Goal: Transaction & Acquisition: Book appointment/travel/reservation

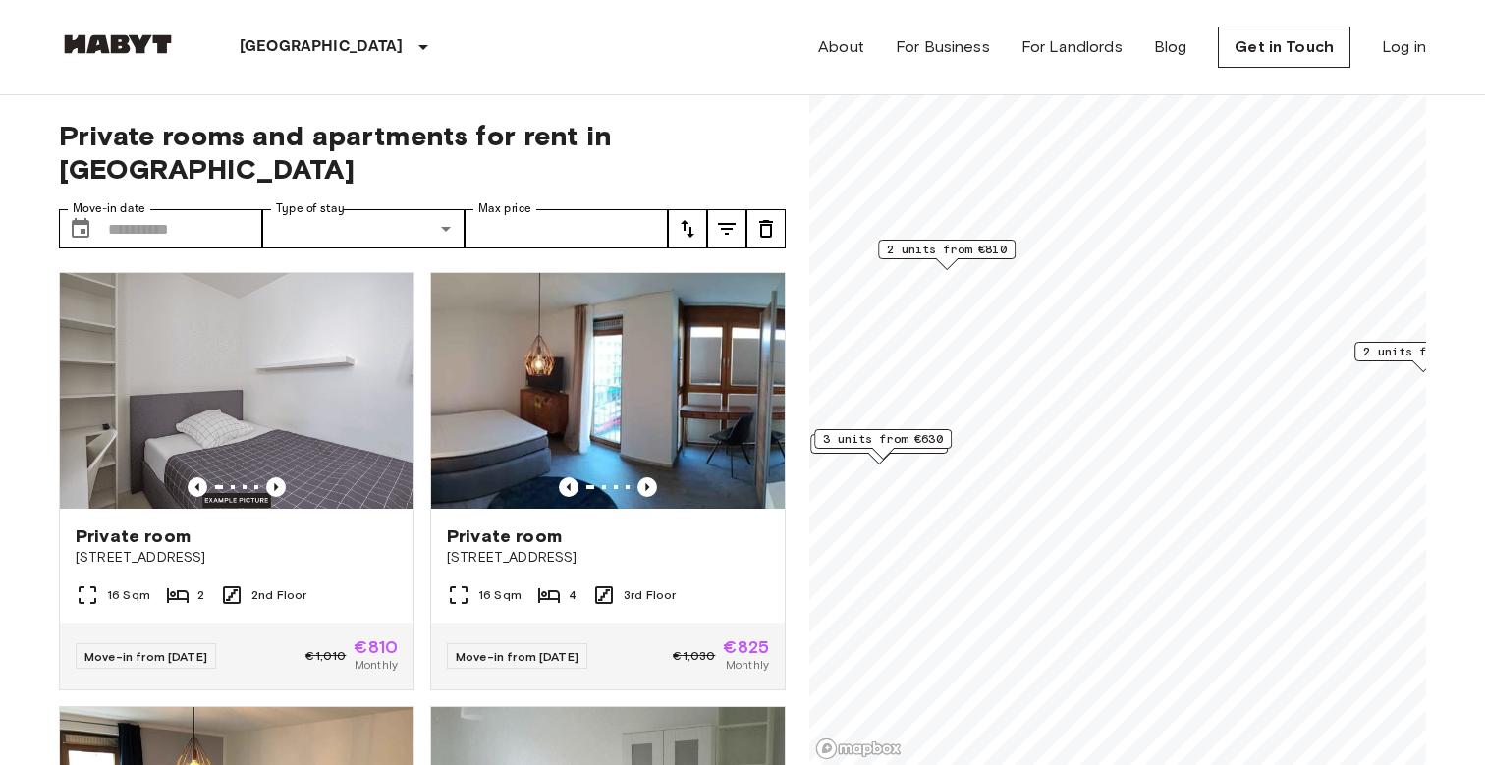
click at [955, 249] on span "2 units from €810" at bounding box center [947, 250] width 120 height 18
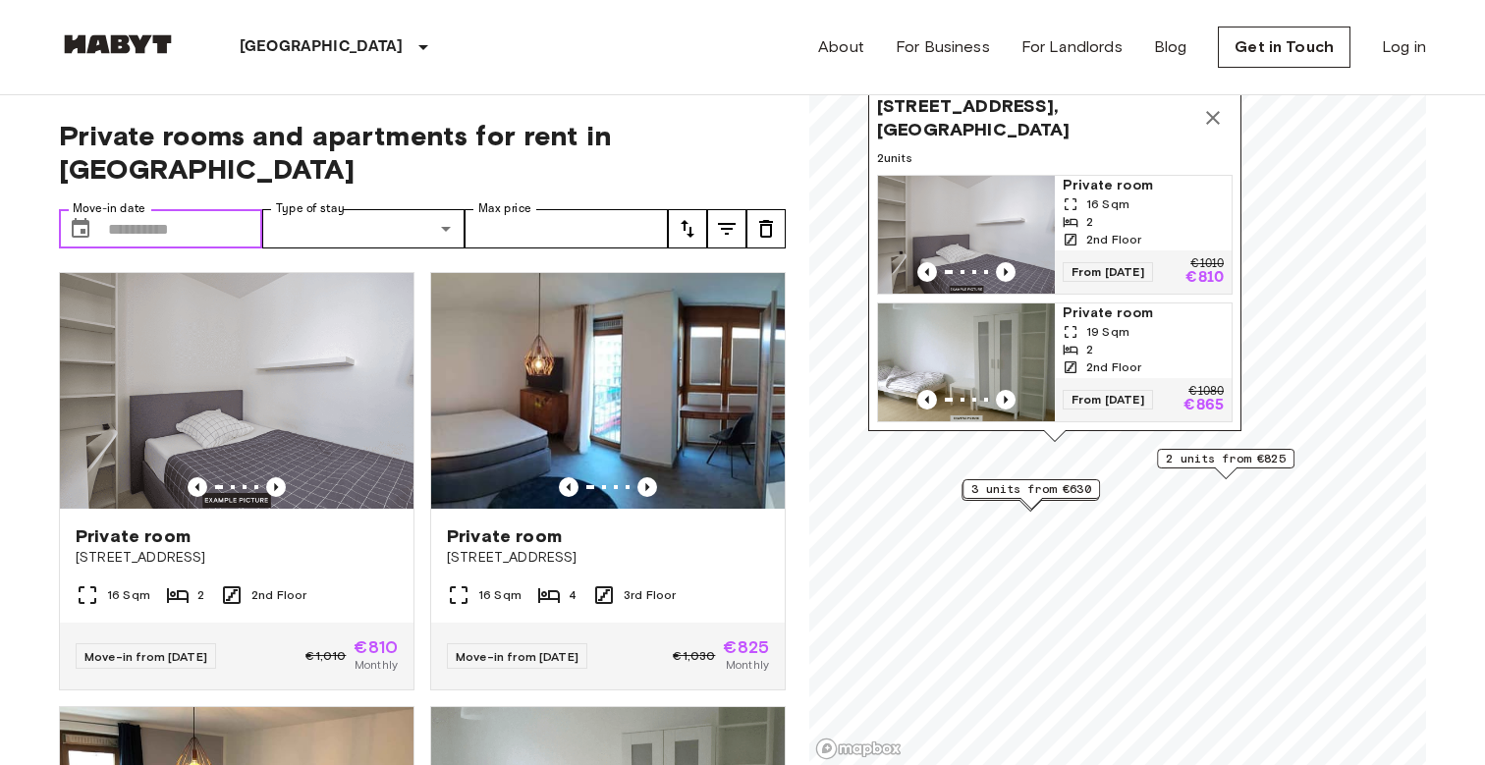
click at [203, 209] on input "Move-in date" at bounding box center [185, 228] width 154 height 39
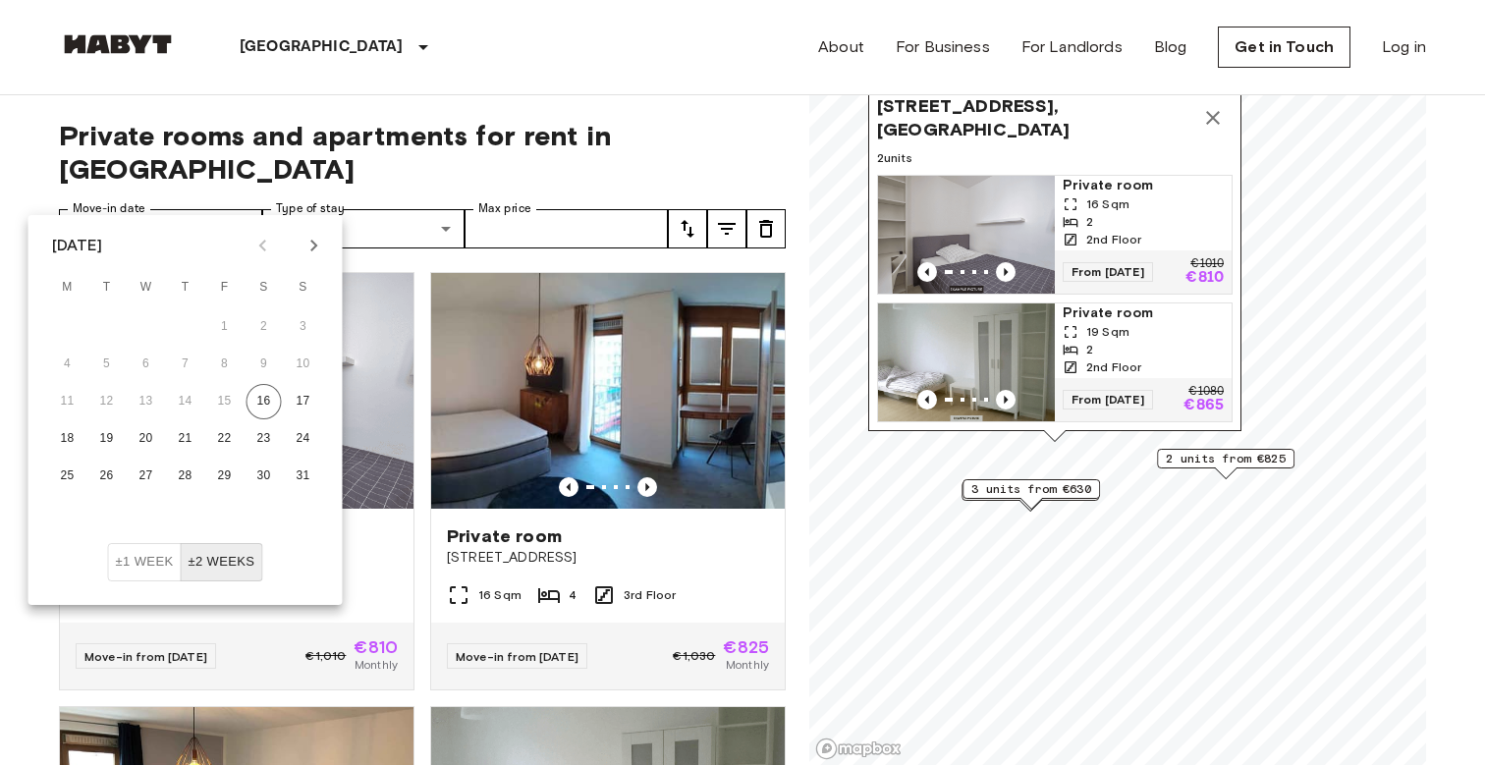
click at [310, 255] on icon "Next month" at bounding box center [315, 246] width 24 height 24
click at [150, 321] on button "1" at bounding box center [146, 326] width 35 height 35
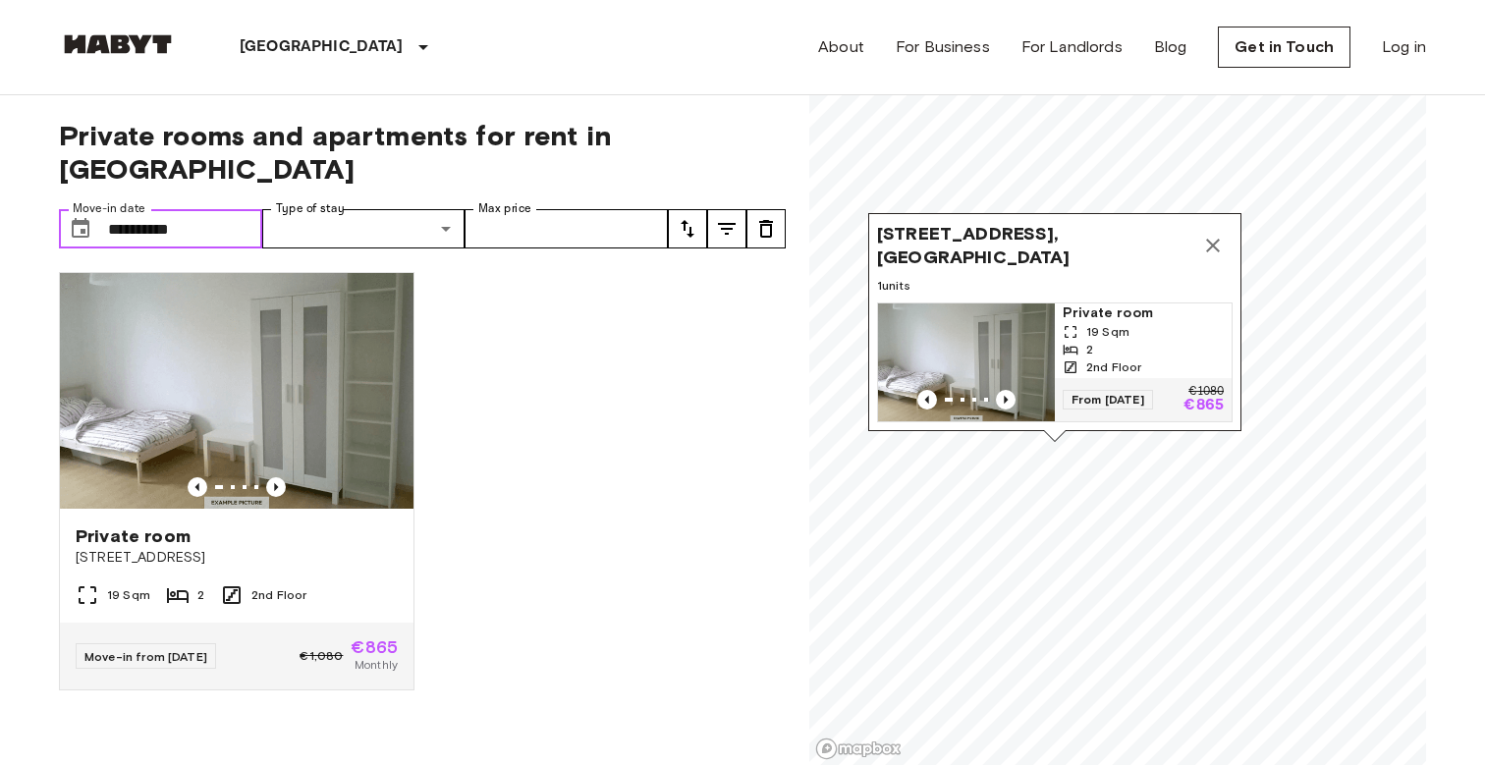
click at [159, 209] on input "**********" at bounding box center [185, 228] width 154 height 39
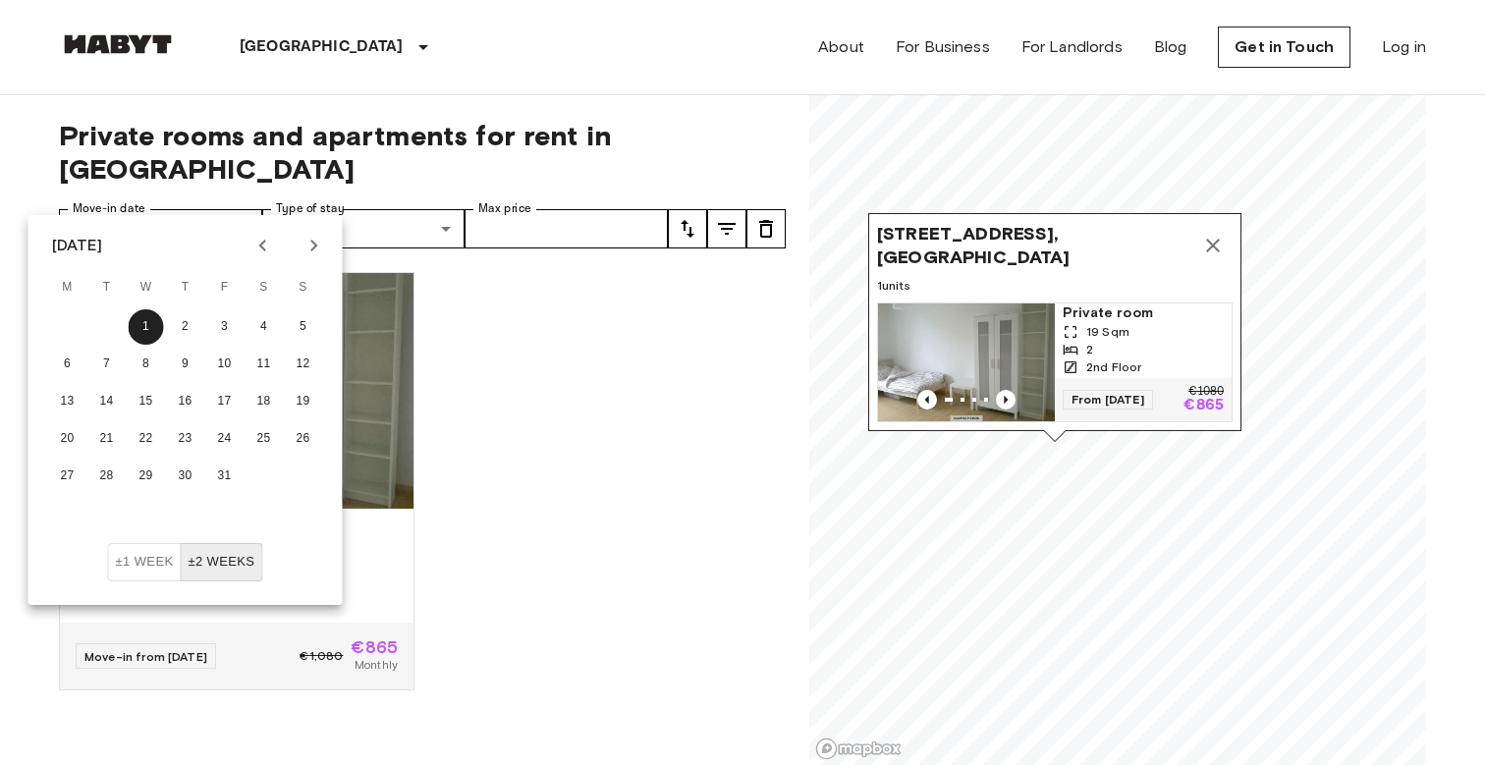
click at [215, 557] on button "±2 weeks" at bounding box center [221, 562] width 83 height 38
click at [308, 245] on icon "Next month" at bounding box center [315, 246] width 24 height 24
click at [264, 337] on button "1" at bounding box center [264, 326] width 35 height 35
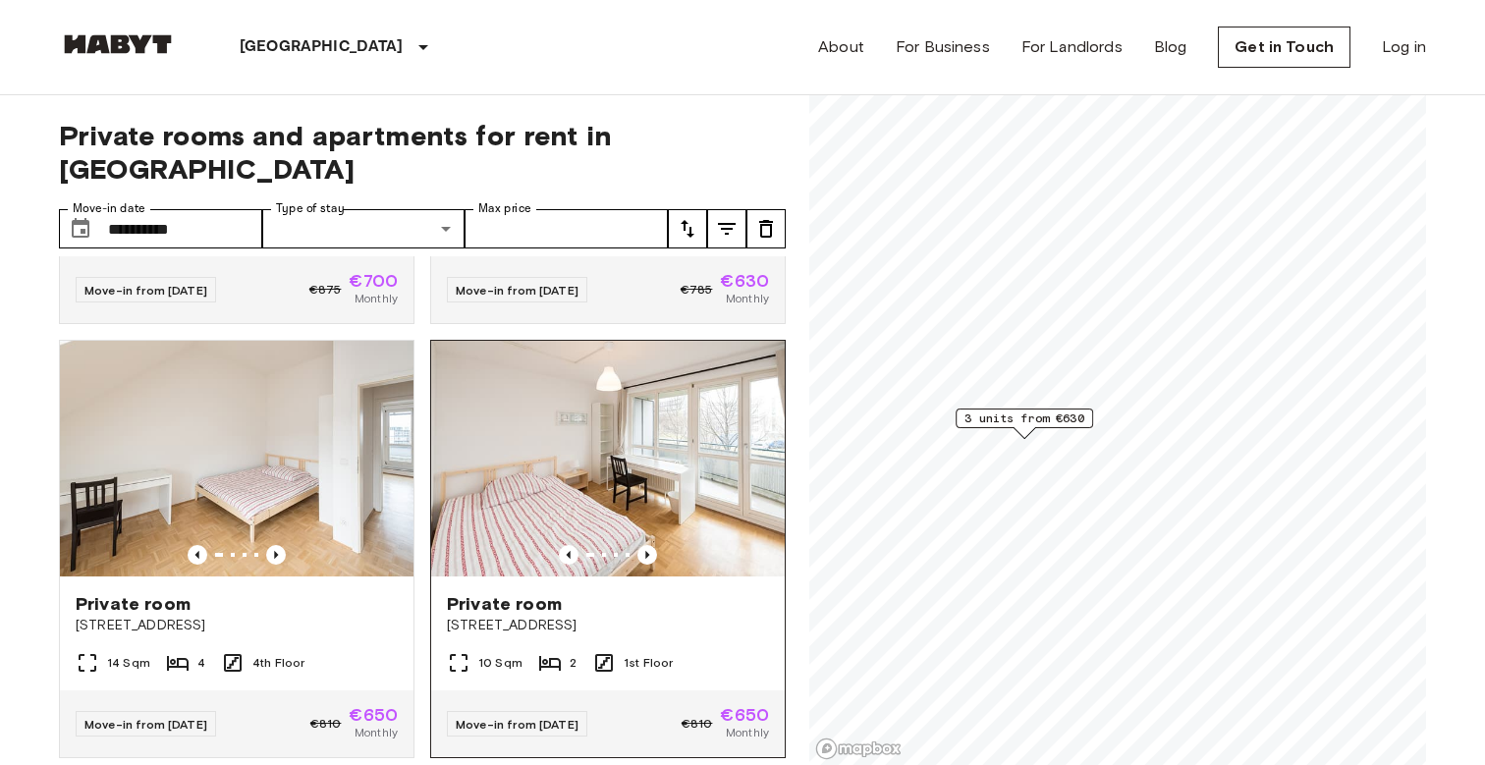
scroll to position [364, 0]
click at [645, 547] on icon "Previous image" at bounding box center [647, 557] width 20 height 20
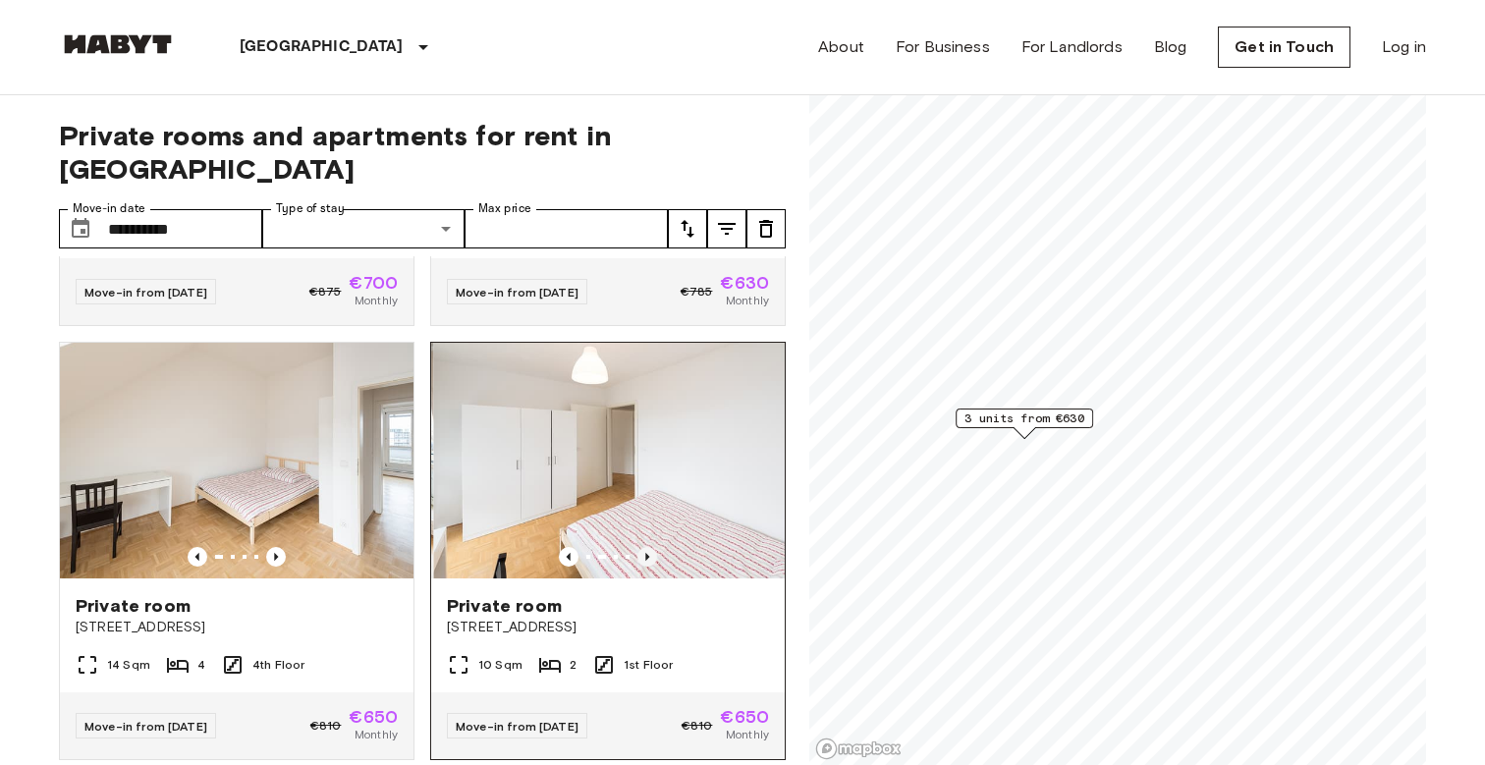
click at [645, 547] on icon "Previous image" at bounding box center [647, 557] width 20 height 20
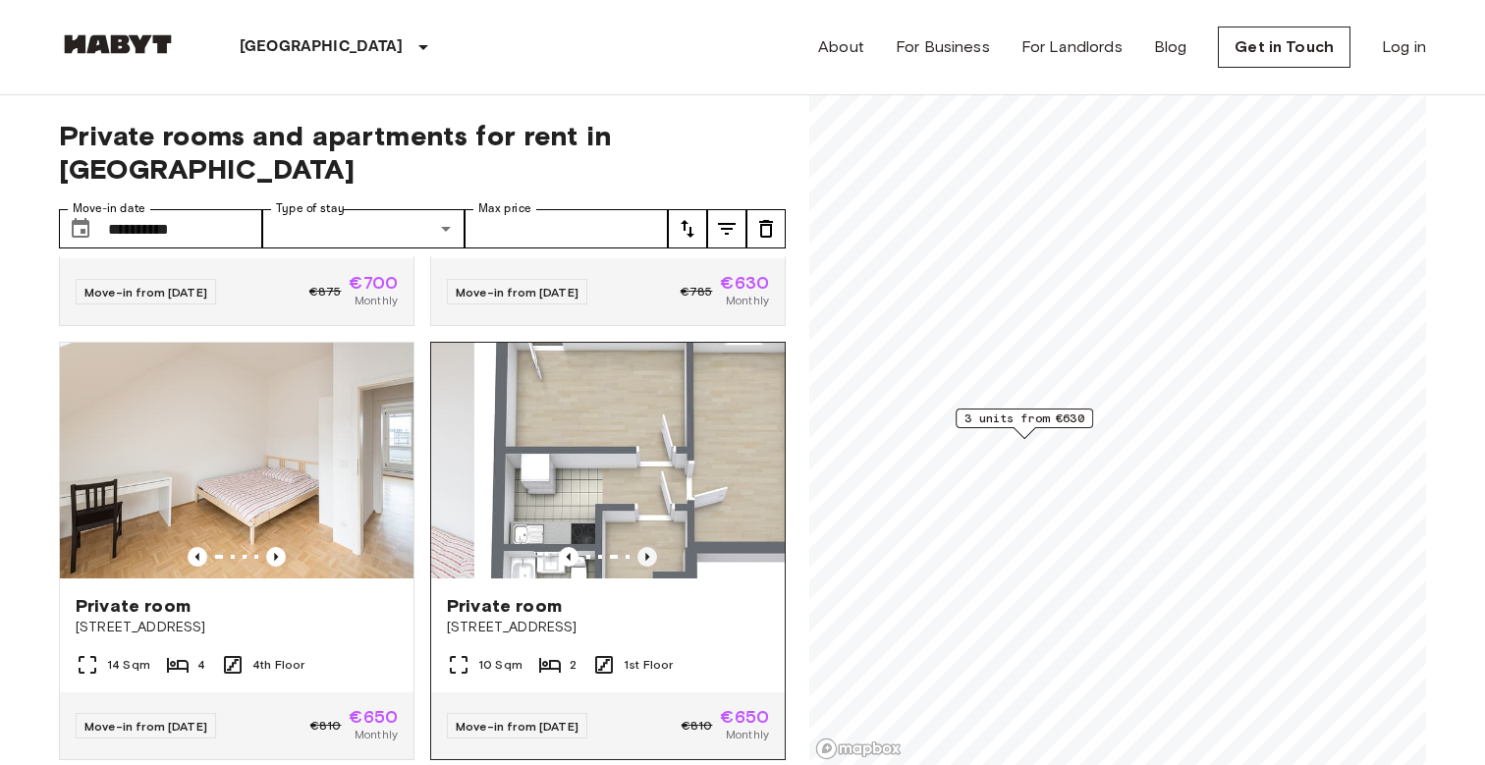
click at [645, 547] on icon "Previous image" at bounding box center [647, 557] width 20 height 20
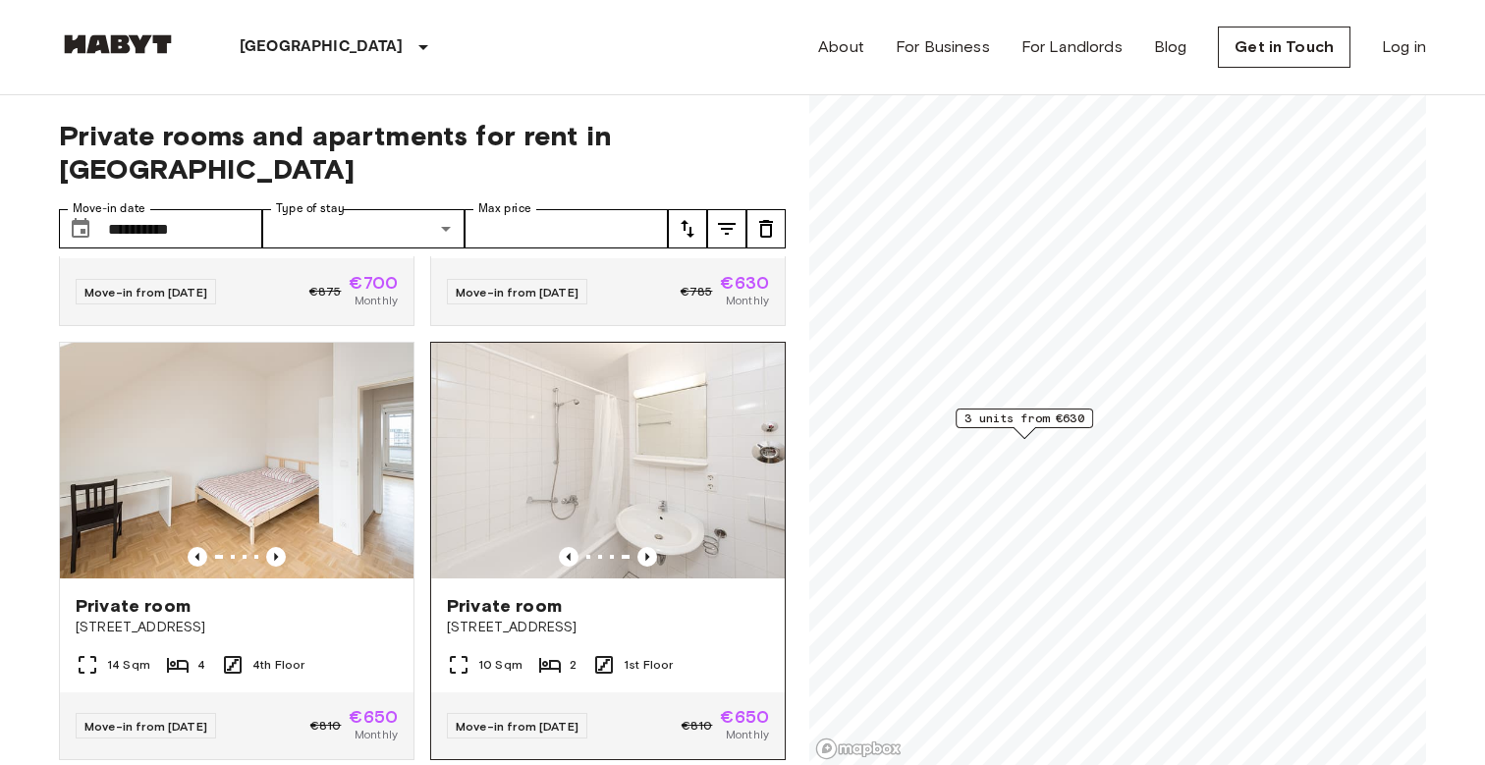
click at [585, 547] on div at bounding box center [608, 557] width 354 height 20
click at [584, 484] on img at bounding box center [608, 461] width 354 height 236
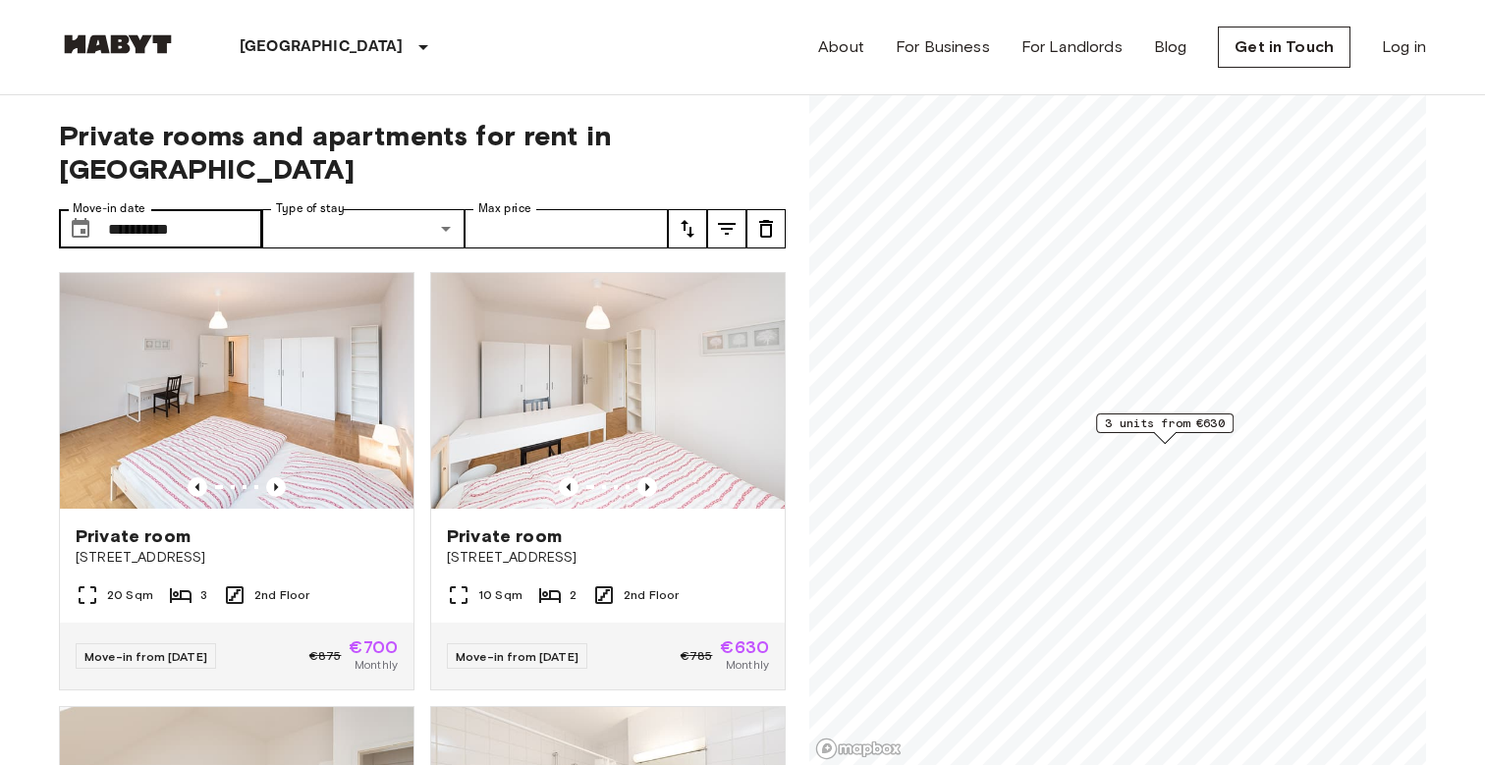
scroll to position [0, 0]
click at [176, 213] on input "**********" at bounding box center [185, 228] width 154 height 39
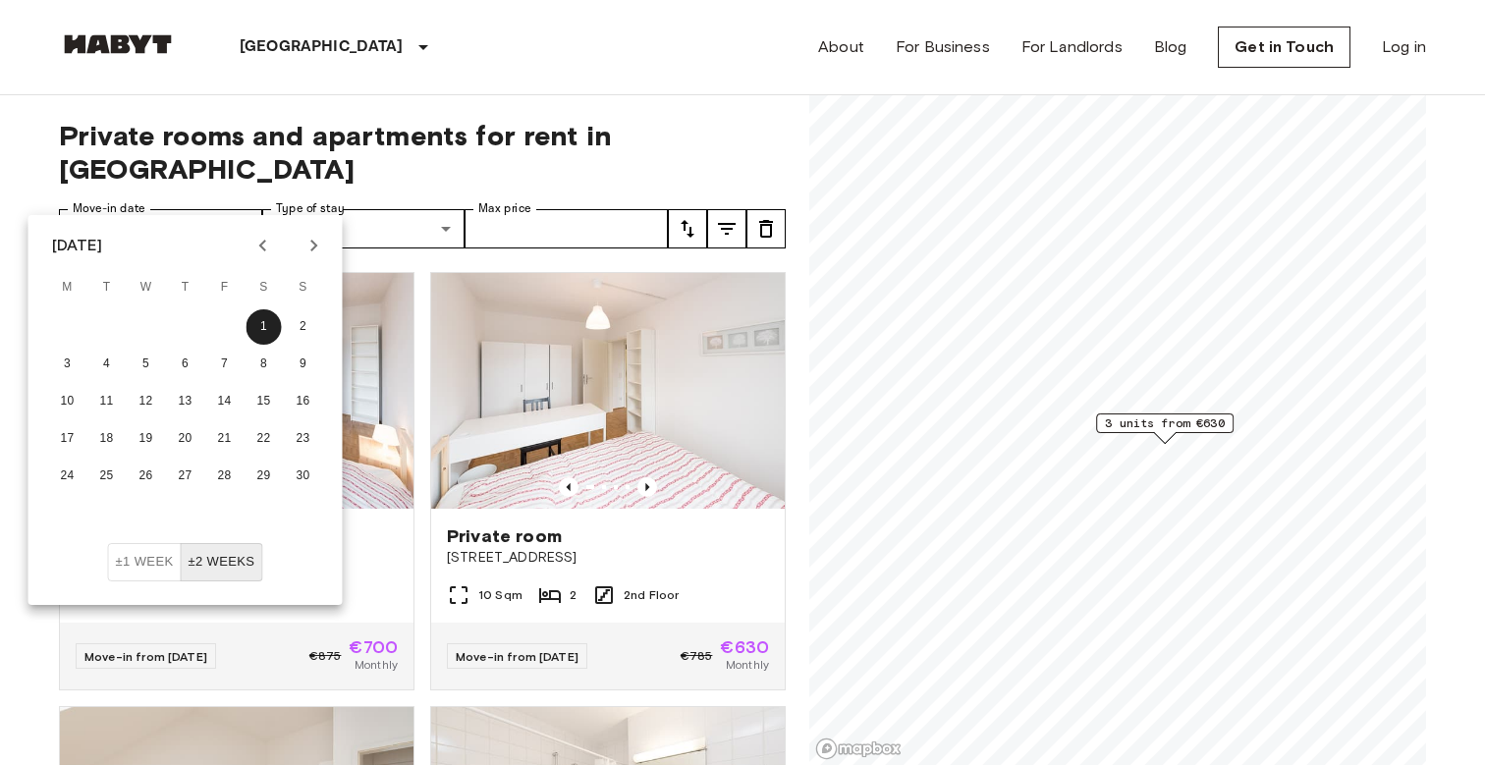
click at [264, 237] on icon "Previous month" at bounding box center [263, 246] width 24 height 24
click at [154, 315] on button "1" at bounding box center [146, 326] width 35 height 35
type input "**********"
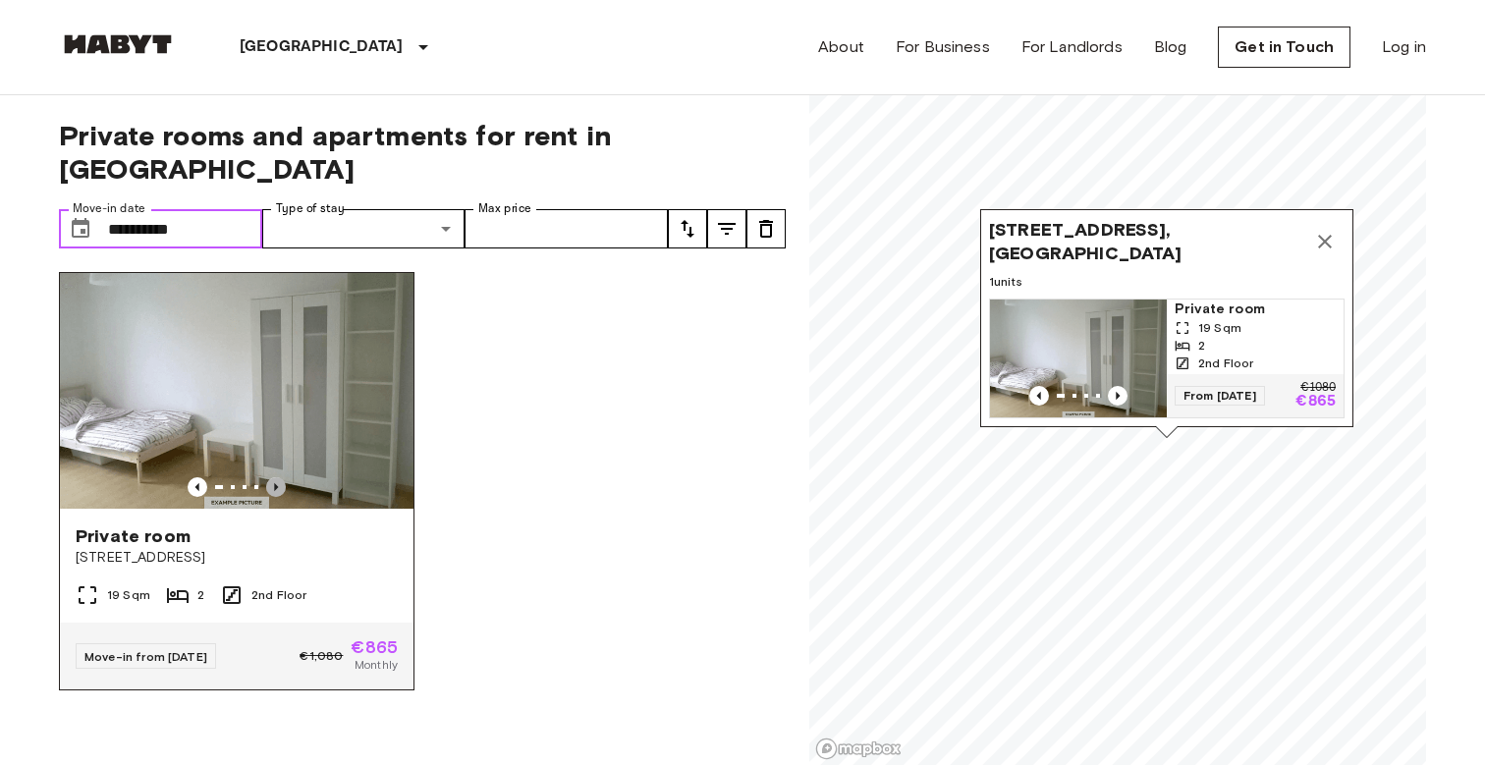
click at [274, 477] on icon "Previous image" at bounding box center [276, 487] width 20 height 20
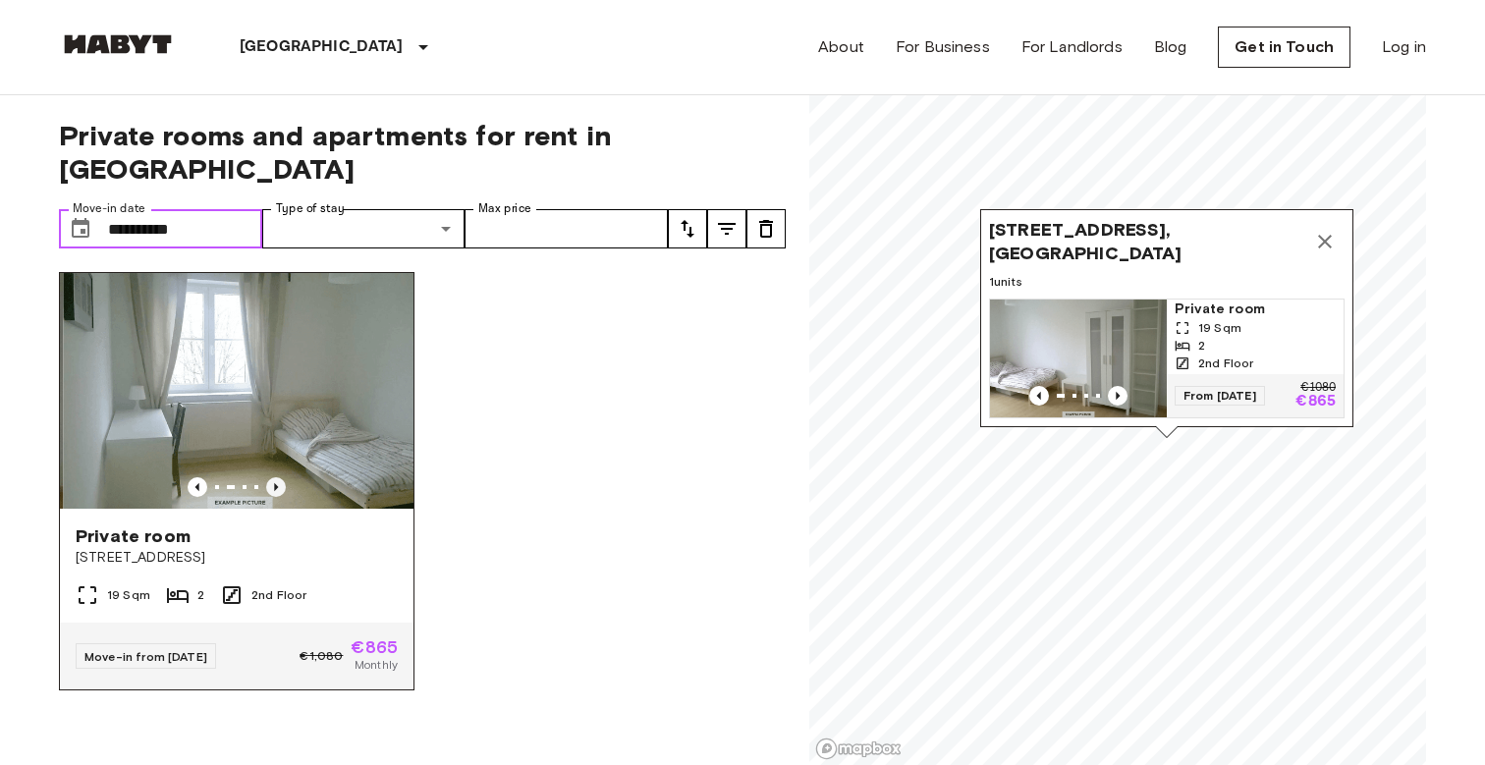
click at [274, 477] on icon "Previous image" at bounding box center [276, 487] width 20 height 20
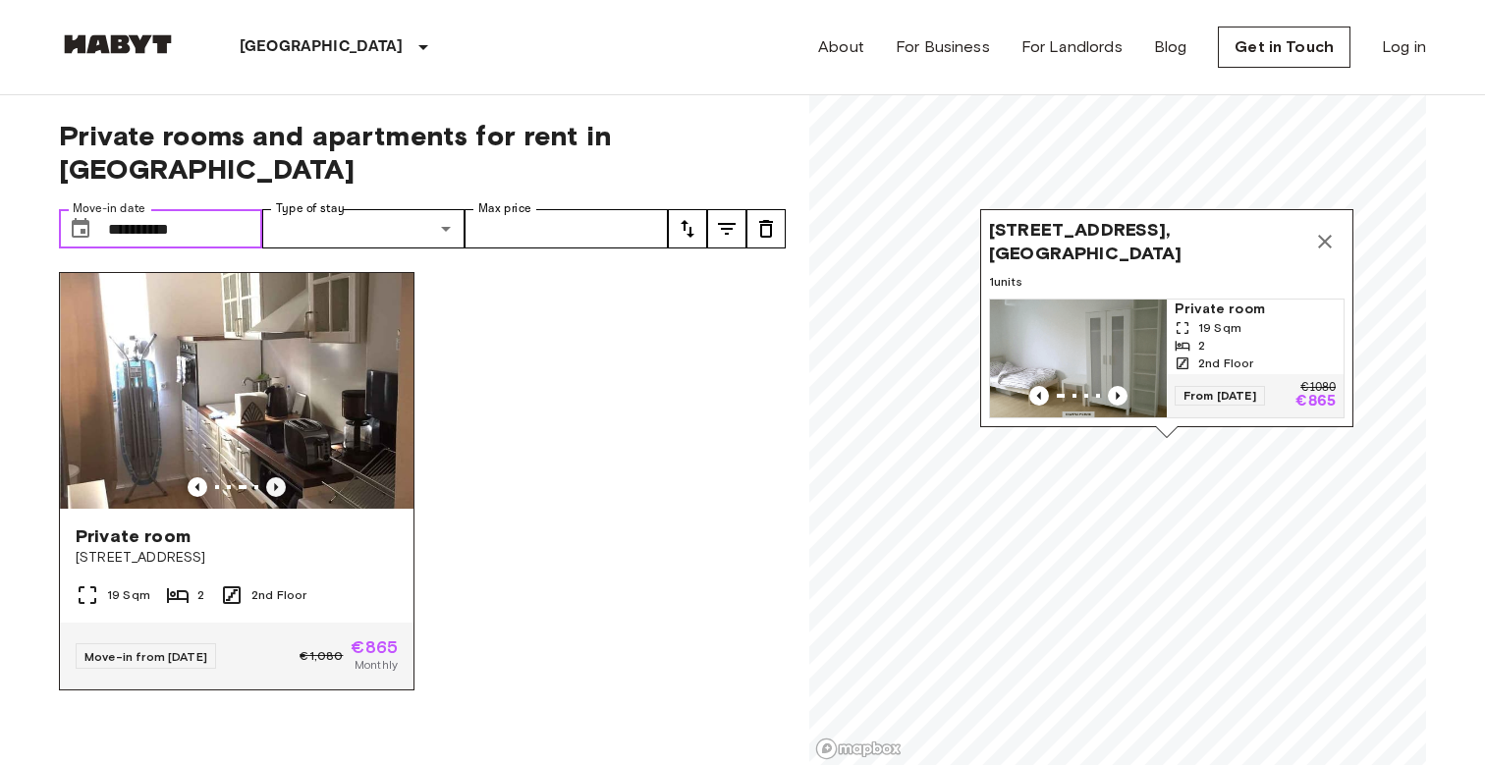
click at [274, 477] on icon "Previous image" at bounding box center [276, 487] width 20 height 20
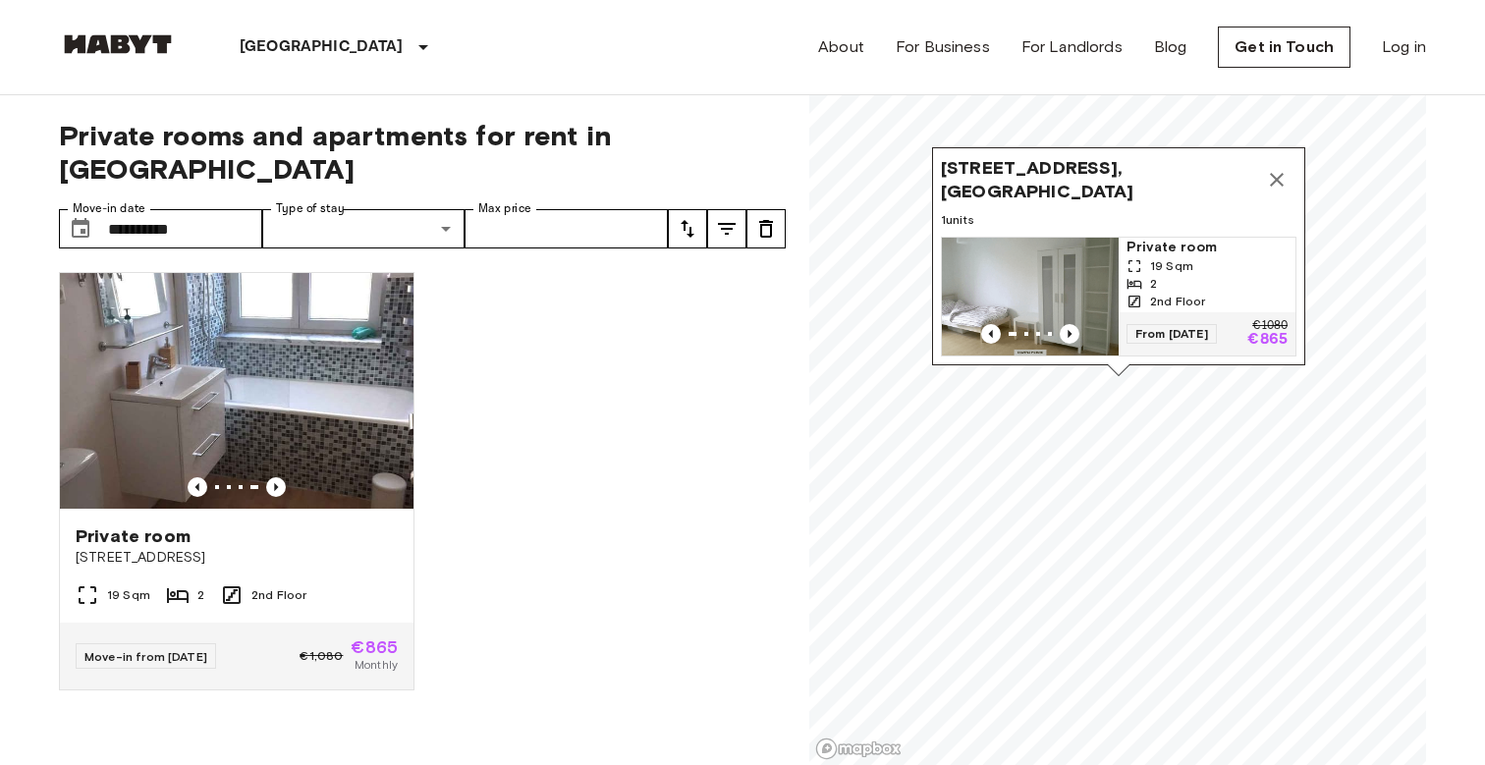
click at [1275, 168] on icon "Map marker" at bounding box center [1277, 180] width 24 height 24
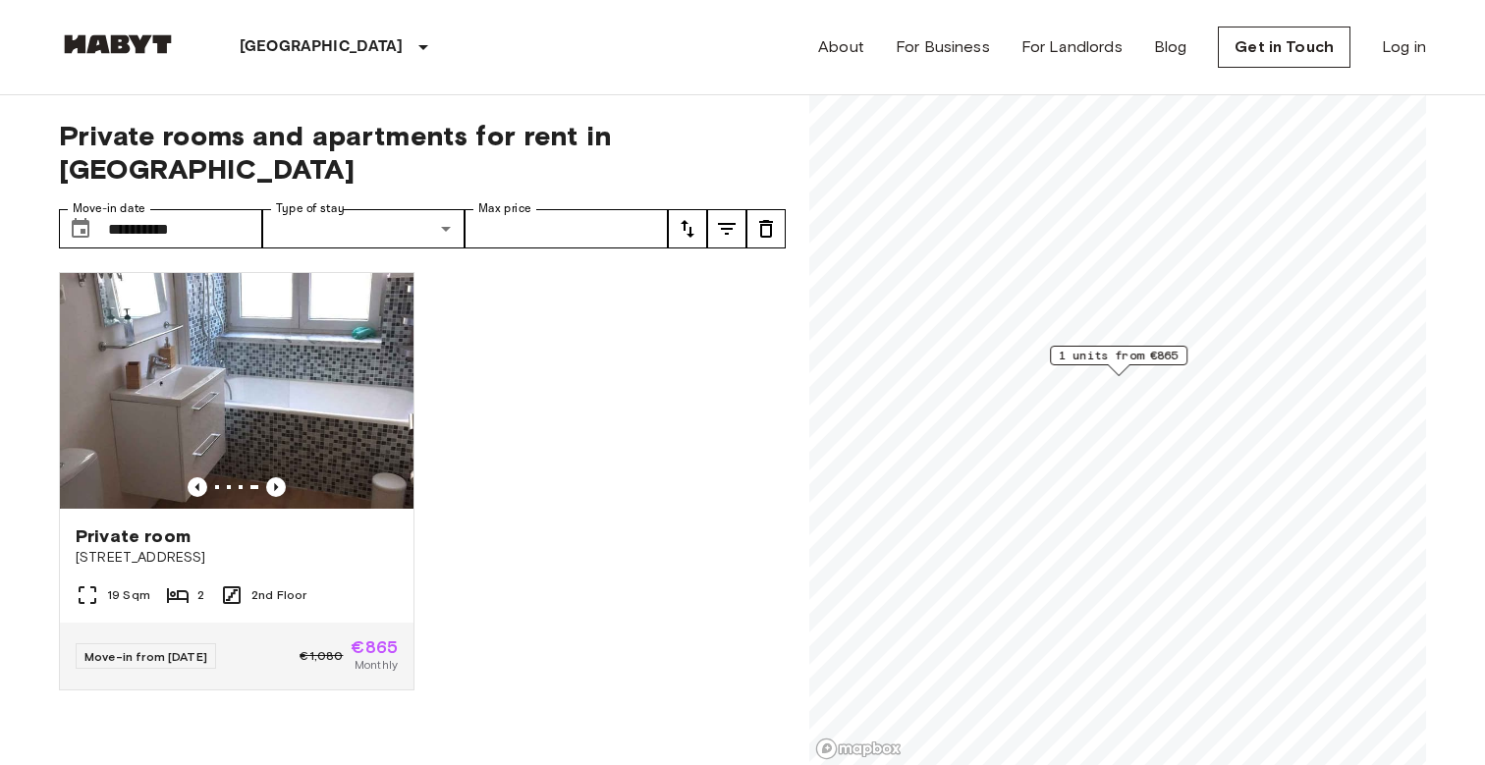
click at [685, 256] on div "Private room Alfonsstraße 7 19 Sqm 2 2nd Floor Move-in from 04 Oct 25 €1,080 €8…" at bounding box center [414, 511] width 743 height 510
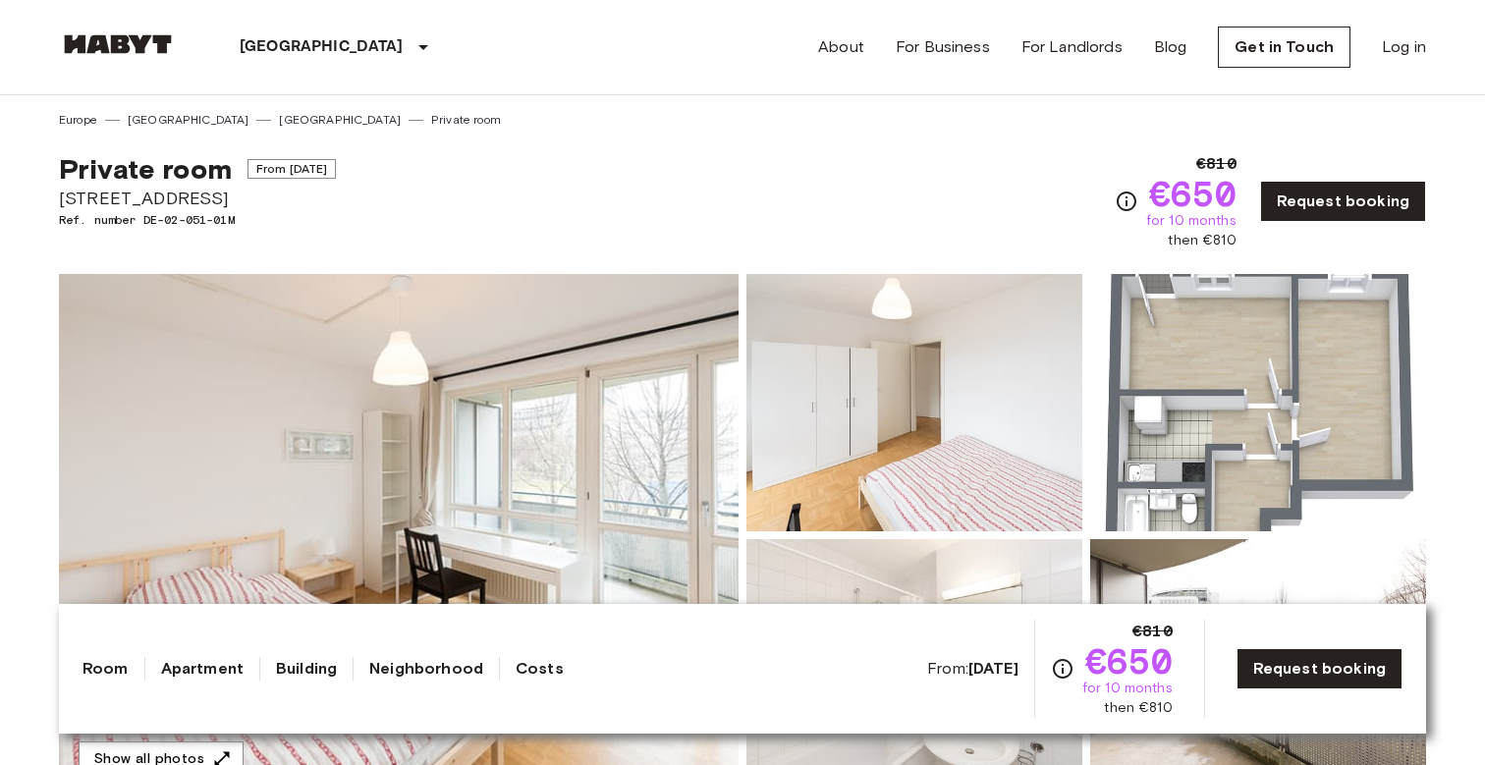
click at [607, 442] on img at bounding box center [399, 535] width 680 height 523
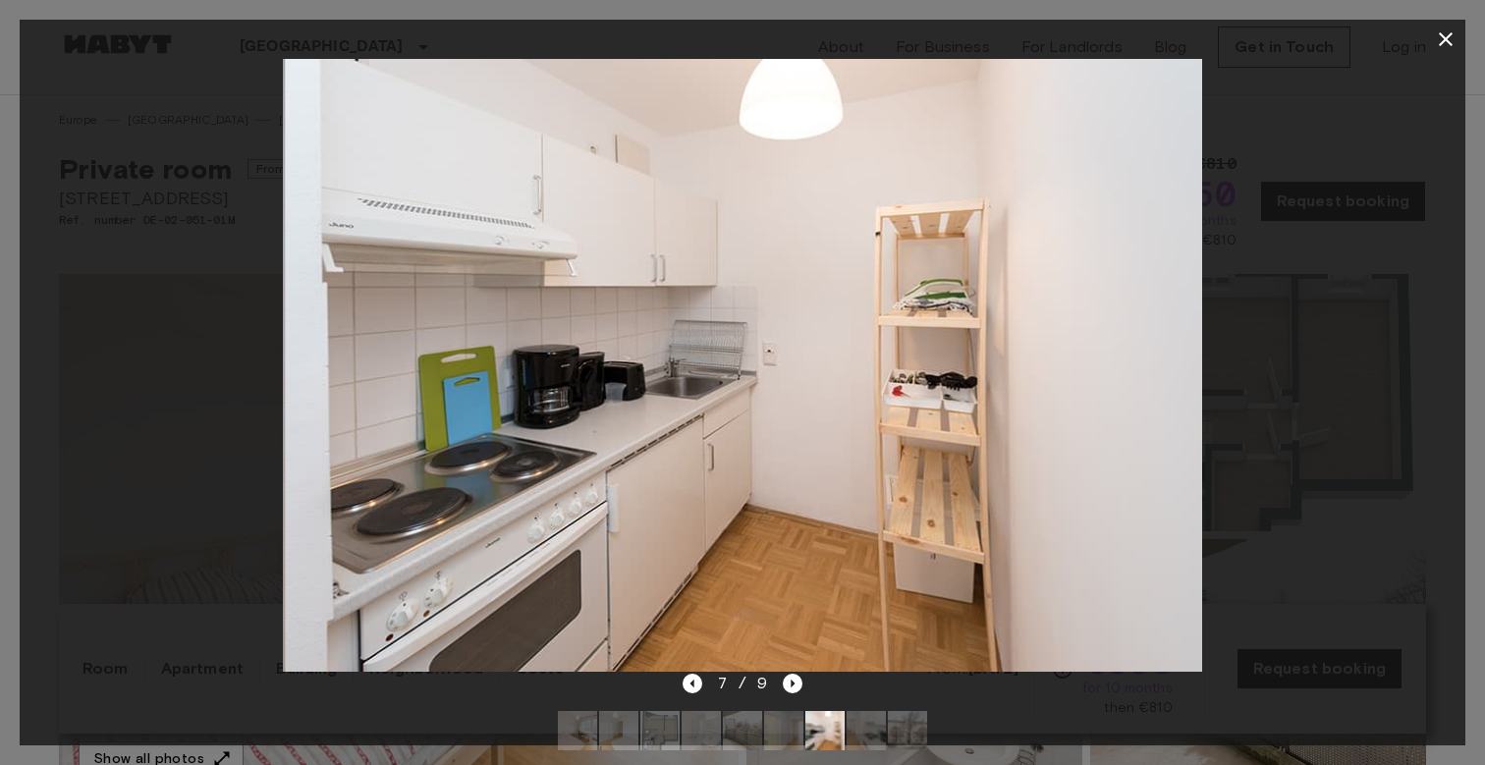
click at [1398, 70] on div at bounding box center [743, 365] width 1446 height 613
click at [1446, 16] on div at bounding box center [742, 382] width 1485 height 765
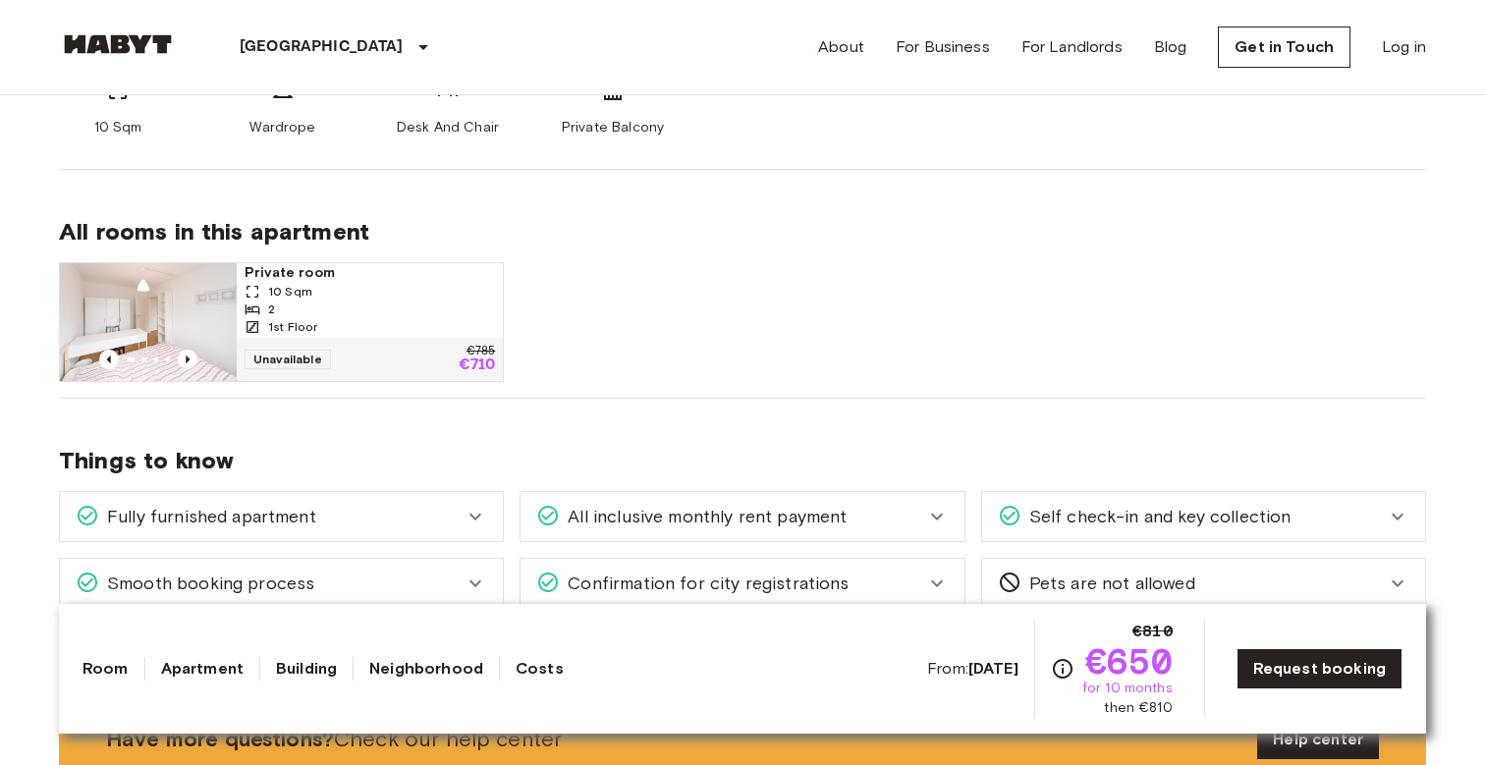
scroll to position [1132, 0]
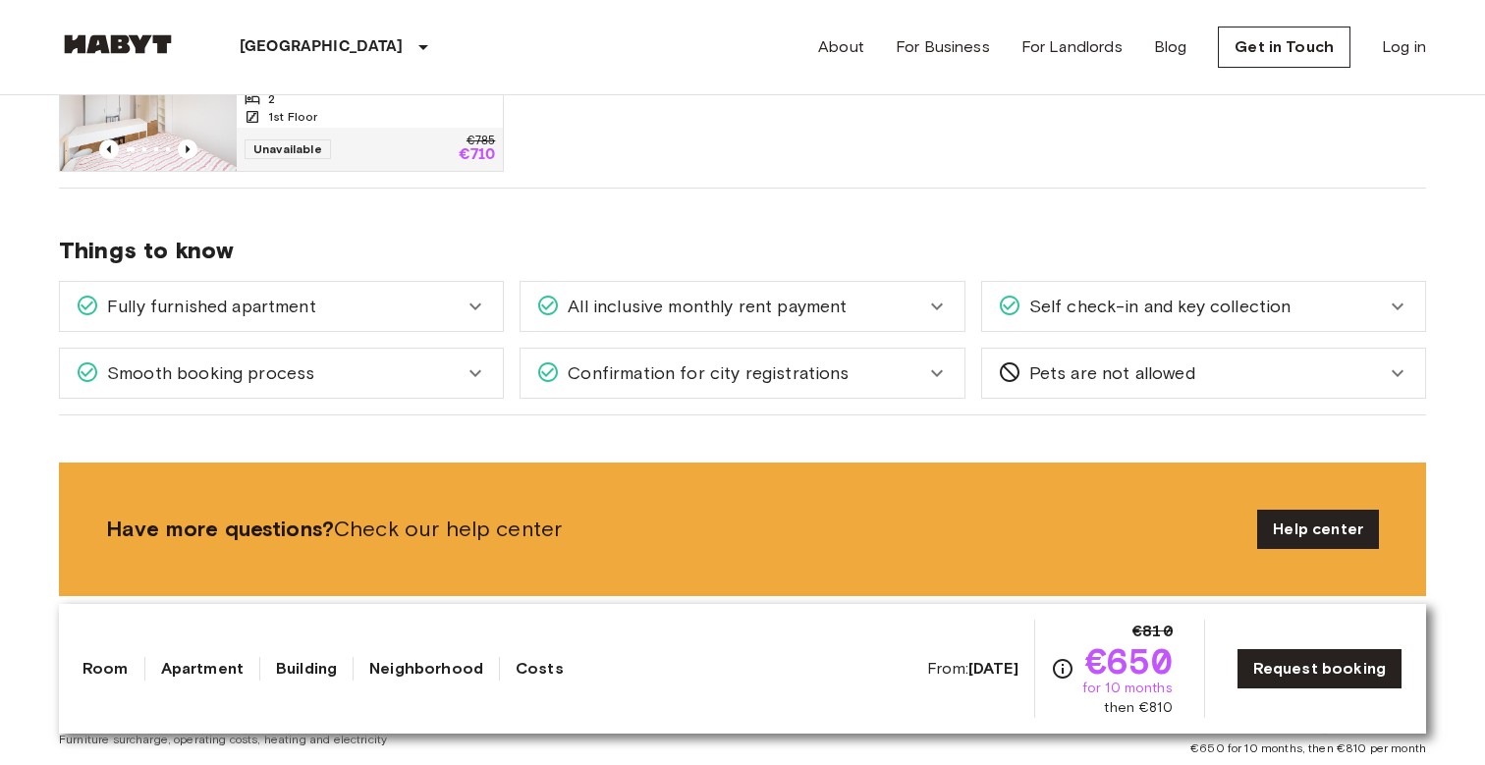
click at [941, 313] on icon at bounding box center [937, 307] width 24 height 24
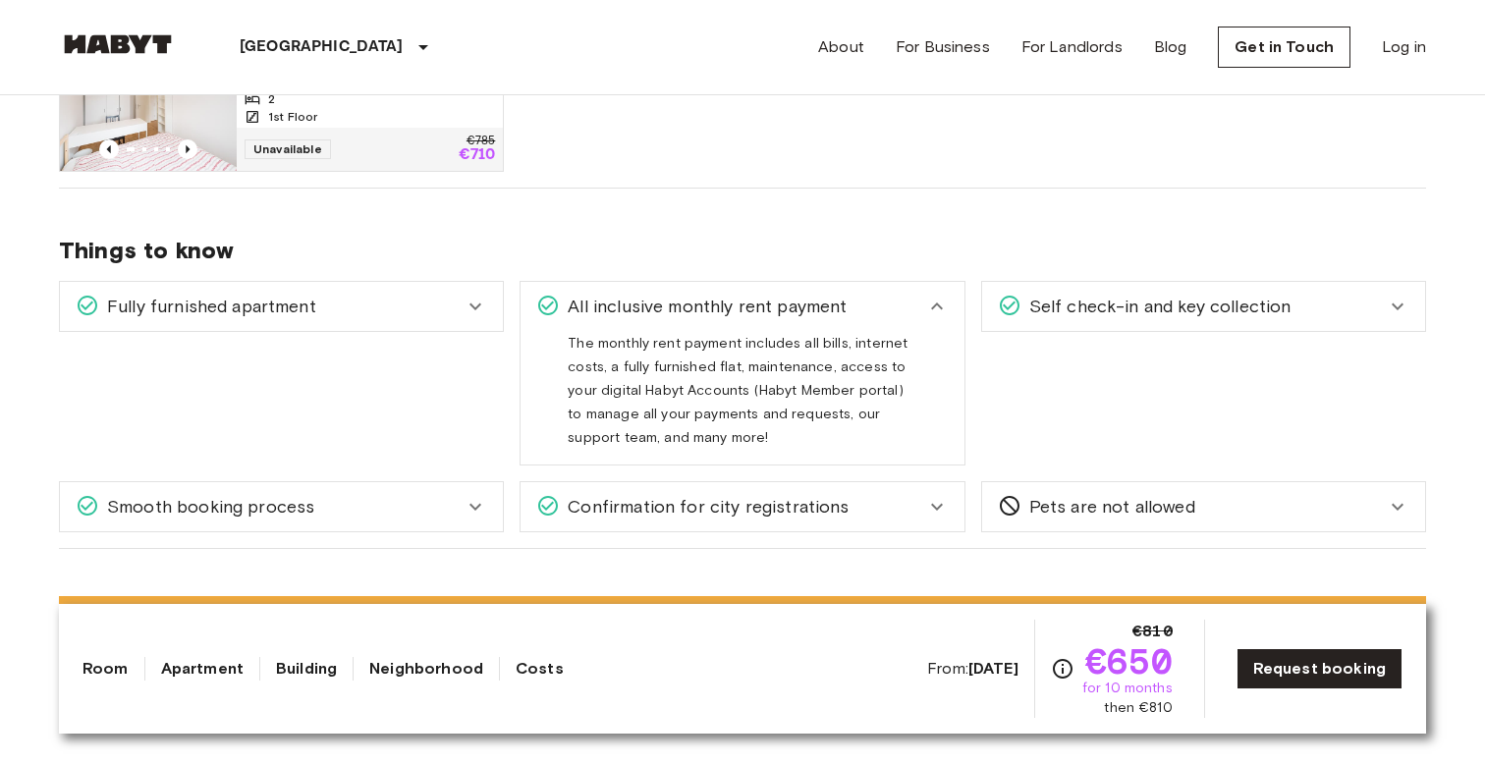
click at [940, 310] on icon at bounding box center [937, 307] width 24 height 24
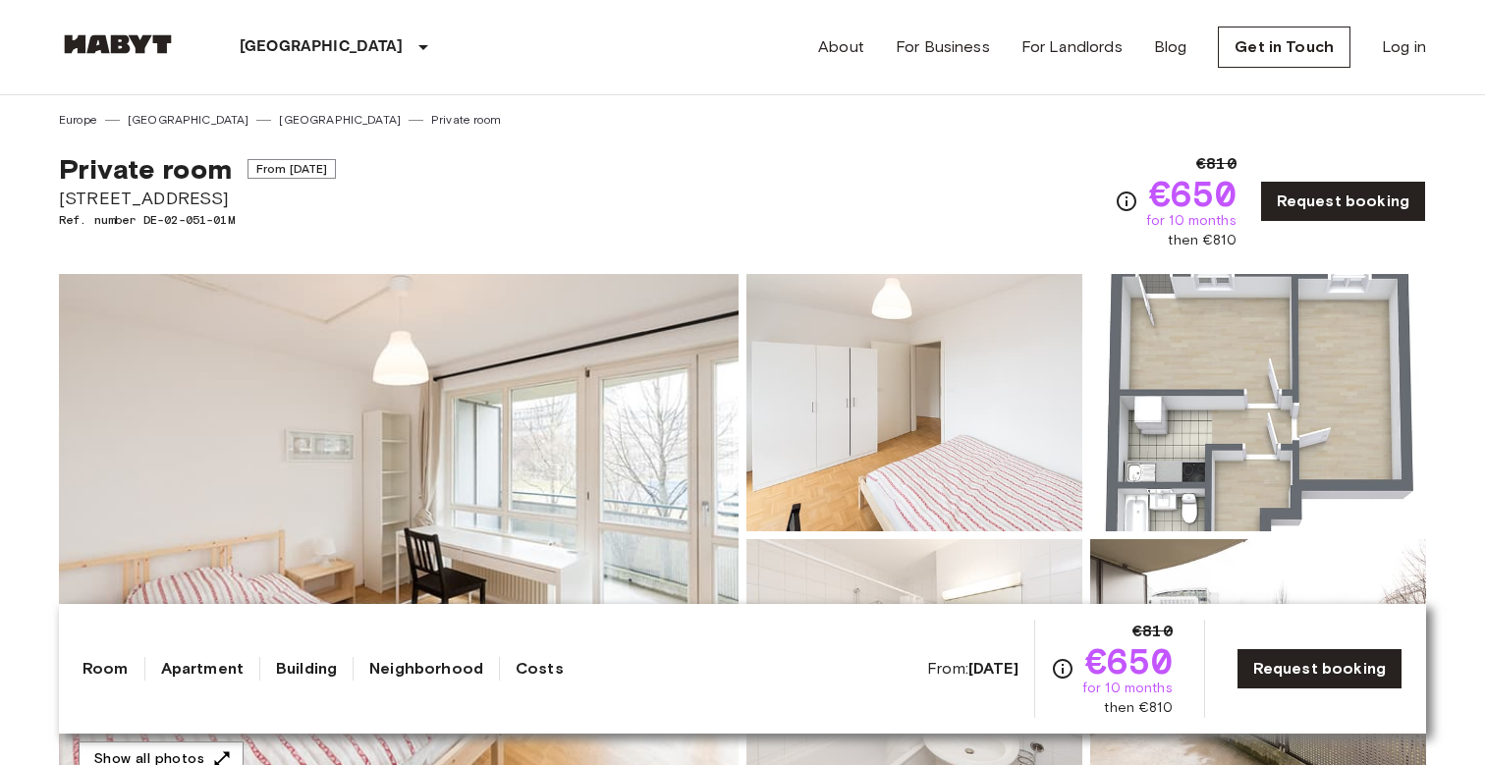
scroll to position [0, 0]
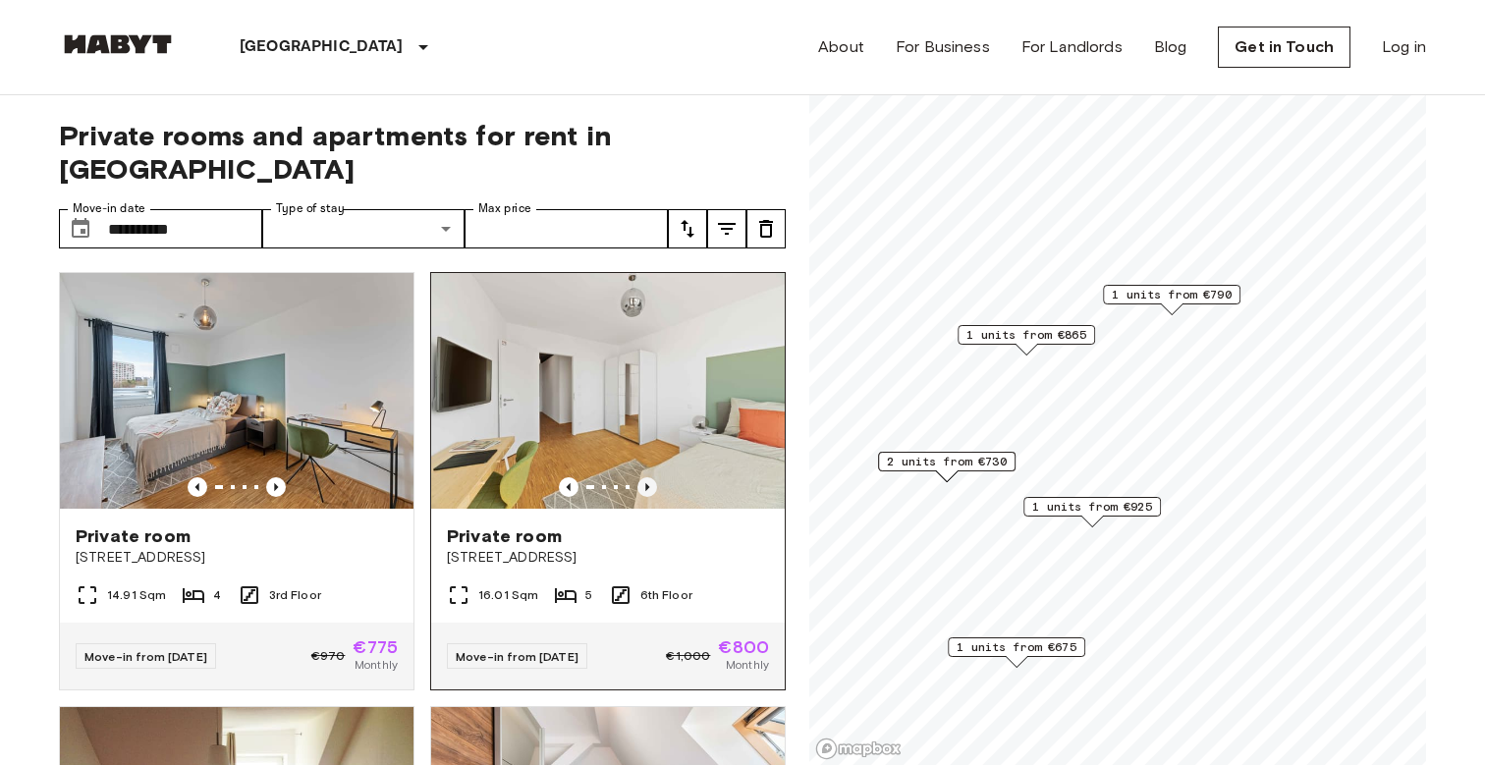
click at [648, 477] on icon "Previous image" at bounding box center [647, 487] width 20 height 20
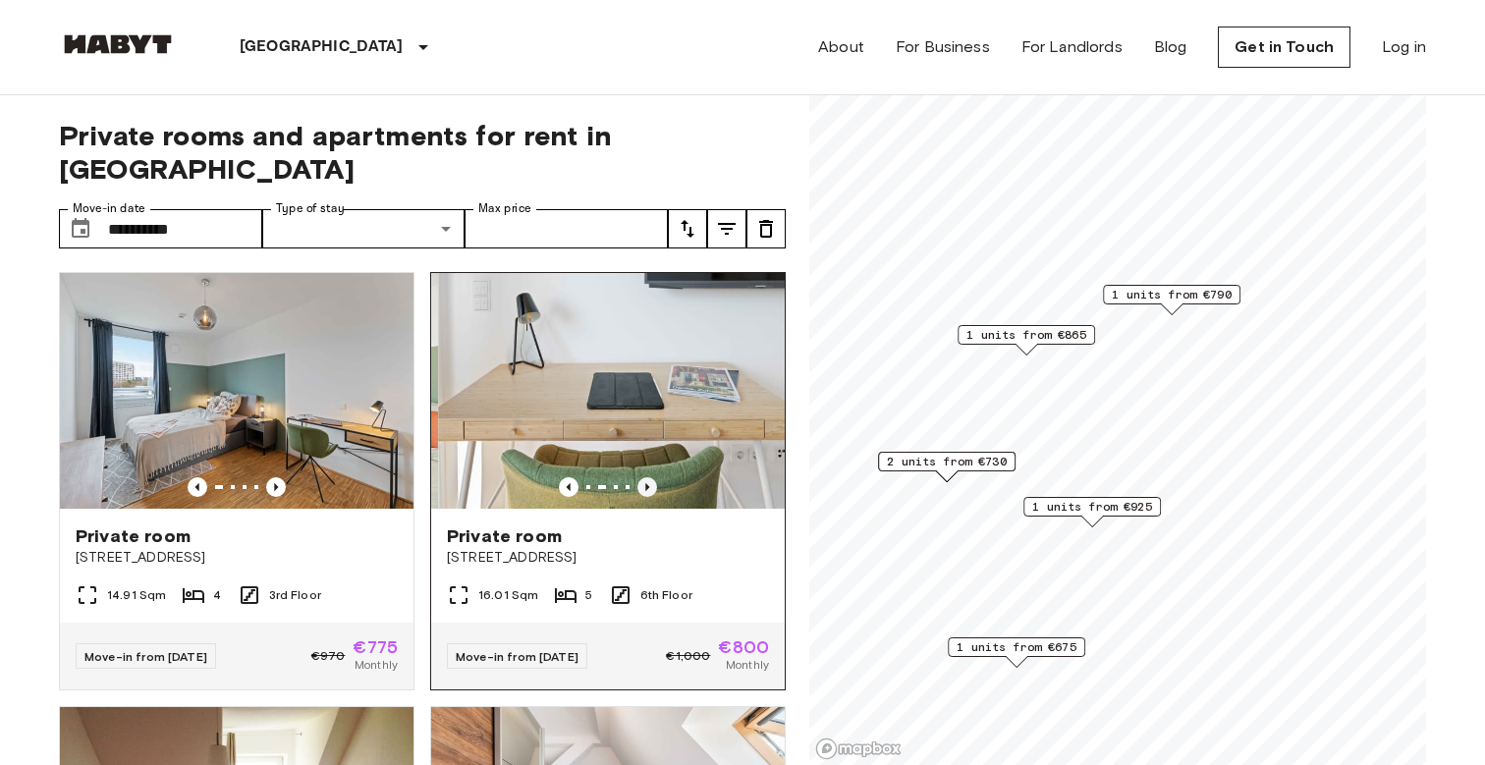
click at [648, 477] on icon "Previous image" at bounding box center [647, 487] width 20 height 20
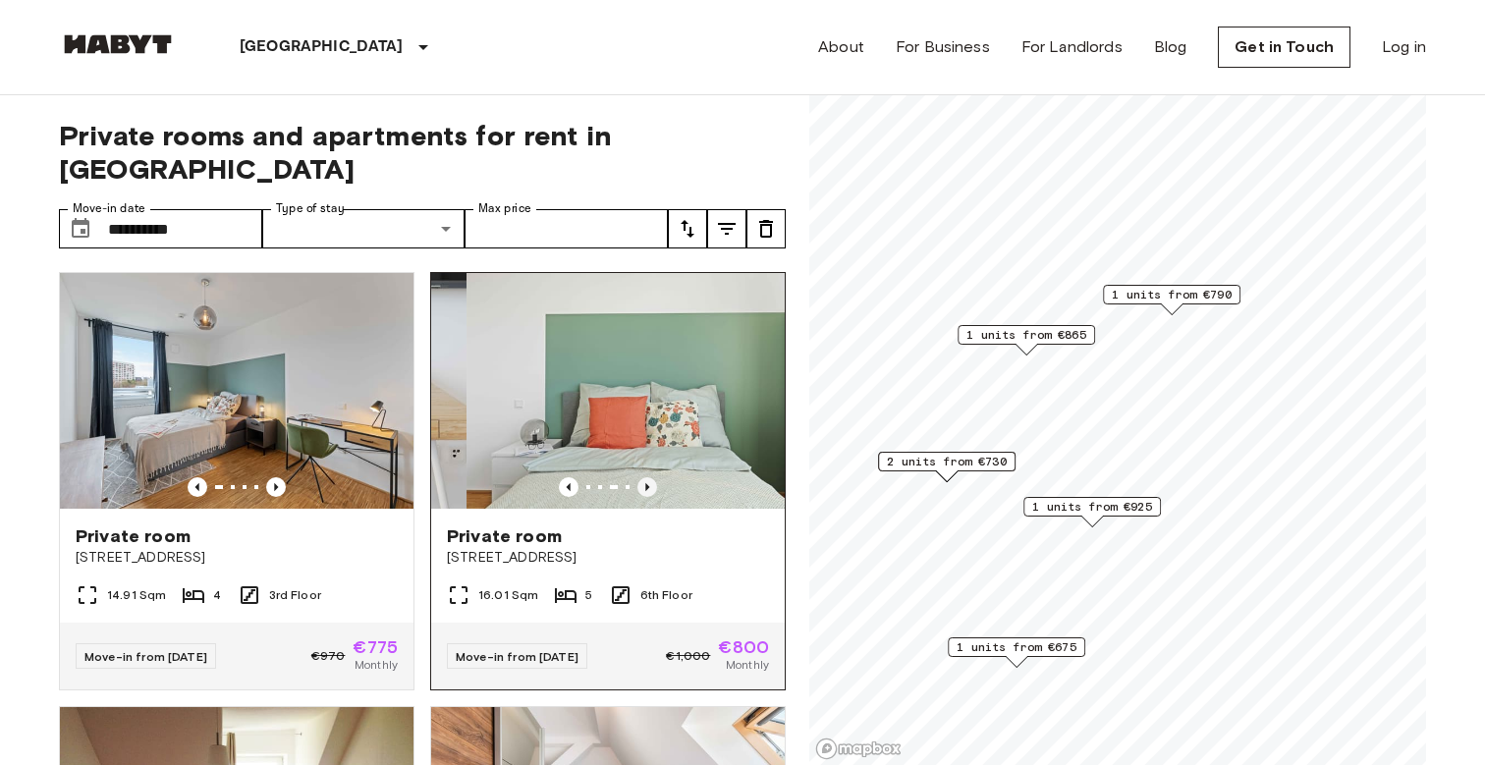
click at [648, 477] on icon "Previous image" at bounding box center [647, 487] width 20 height 20
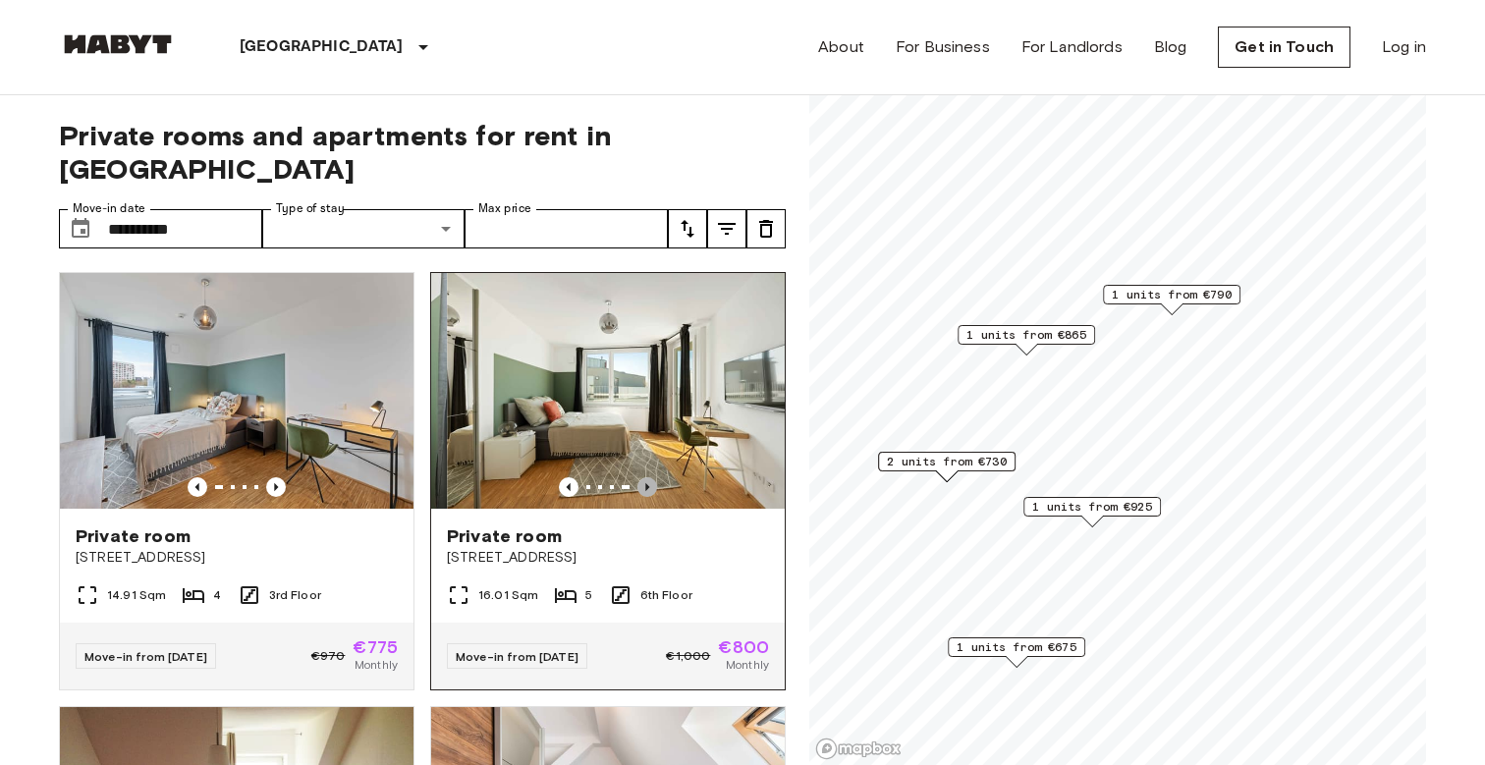
click at [648, 477] on icon "Previous image" at bounding box center [647, 487] width 20 height 20
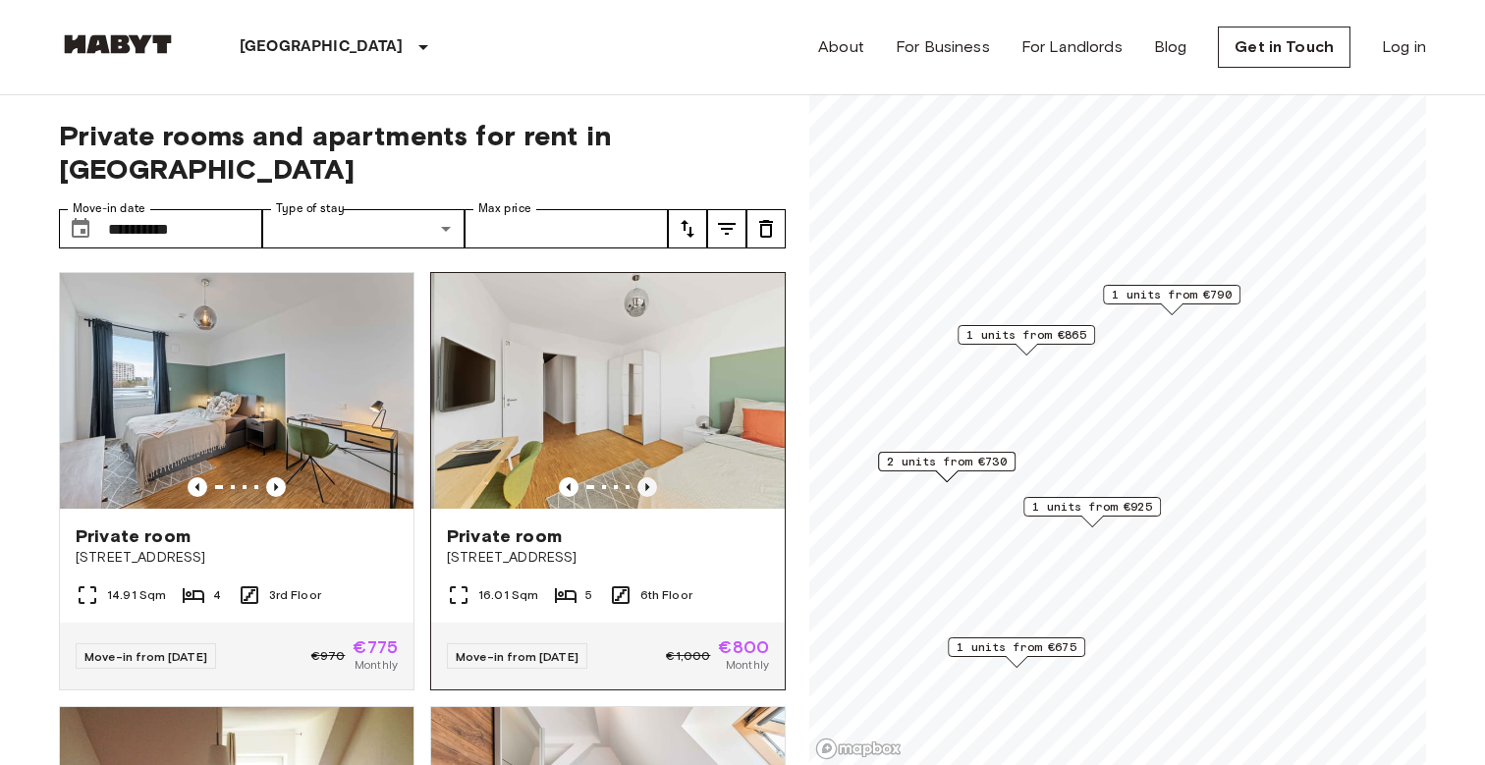
click at [648, 477] on icon "Previous image" at bounding box center [647, 487] width 20 height 20
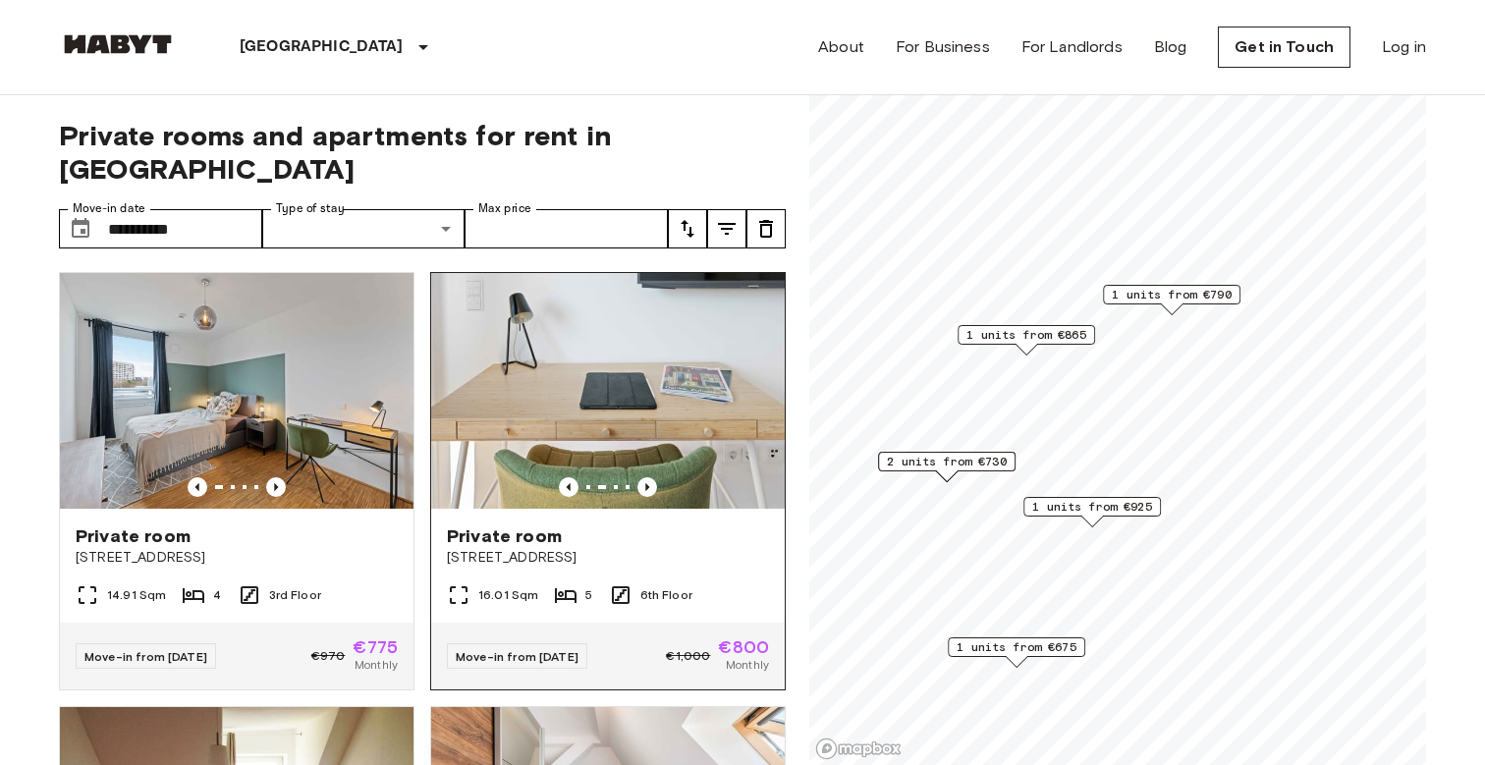
click at [662, 416] on img at bounding box center [608, 391] width 354 height 236
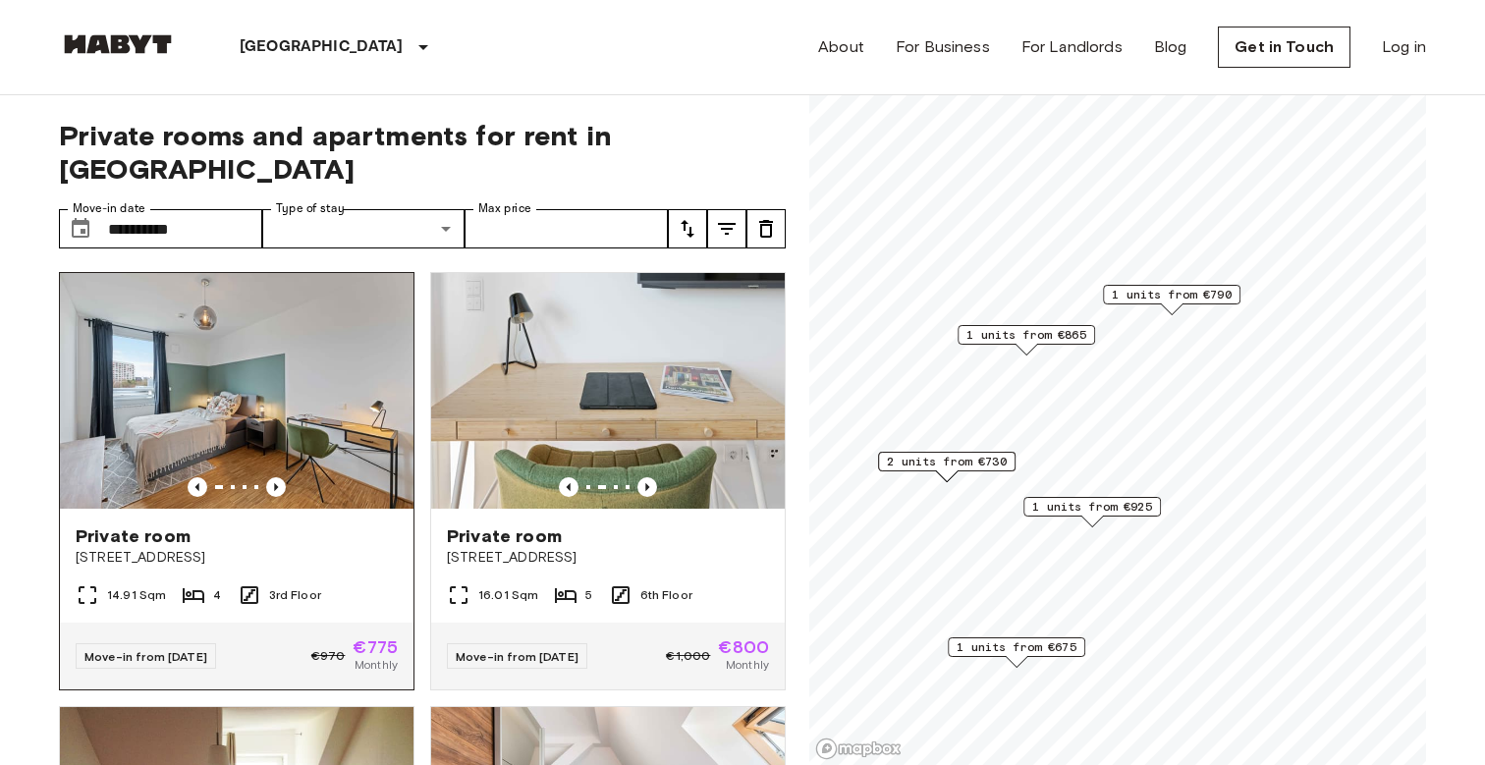
click at [307, 540] on div "Private room Tübinger Straße 3" at bounding box center [237, 546] width 354 height 75
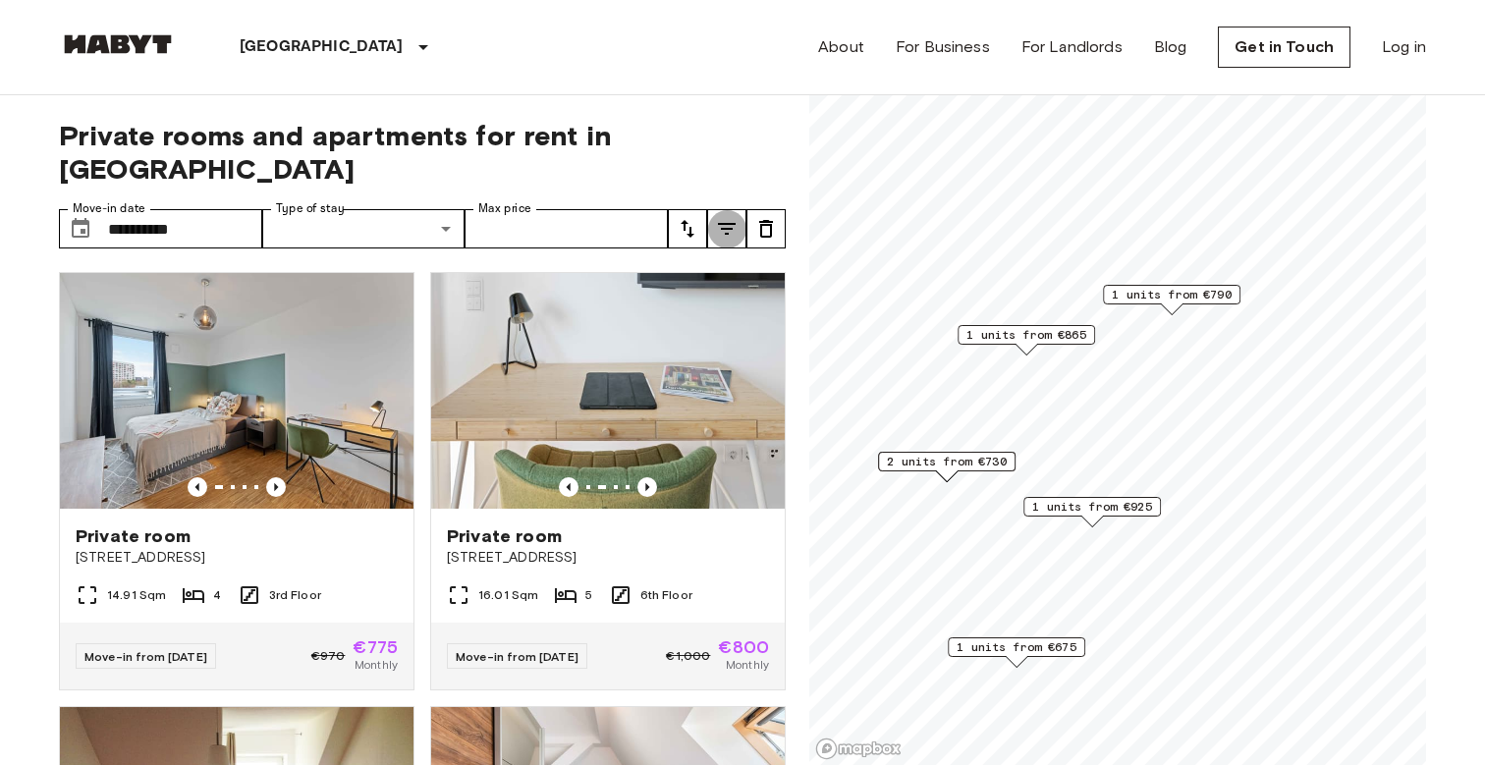
click at [728, 217] on icon "tune" at bounding box center [727, 229] width 24 height 24
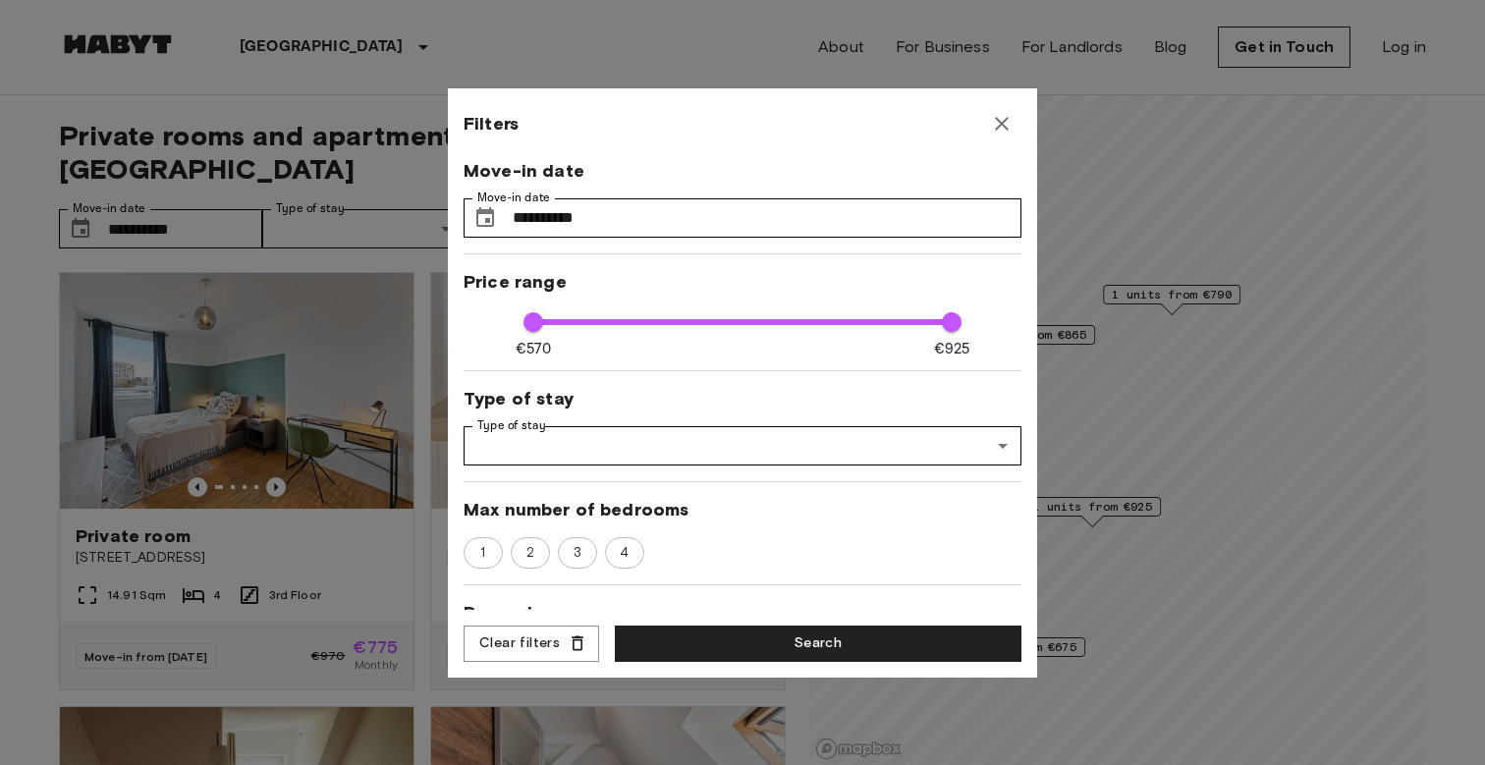
scroll to position [111, 0]
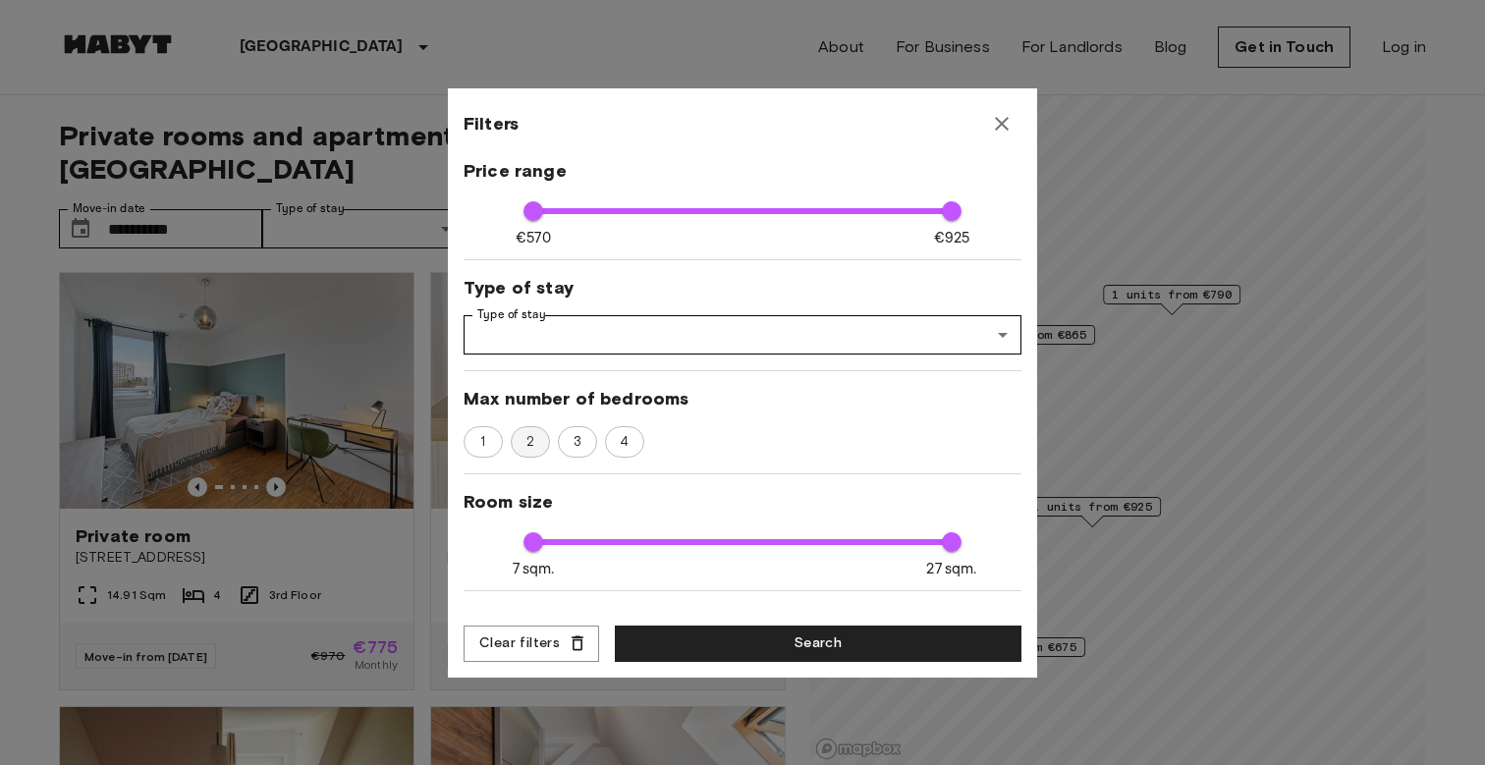
click at [533, 433] on span "2" at bounding box center [530, 442] width 29 height 20
type input "***"
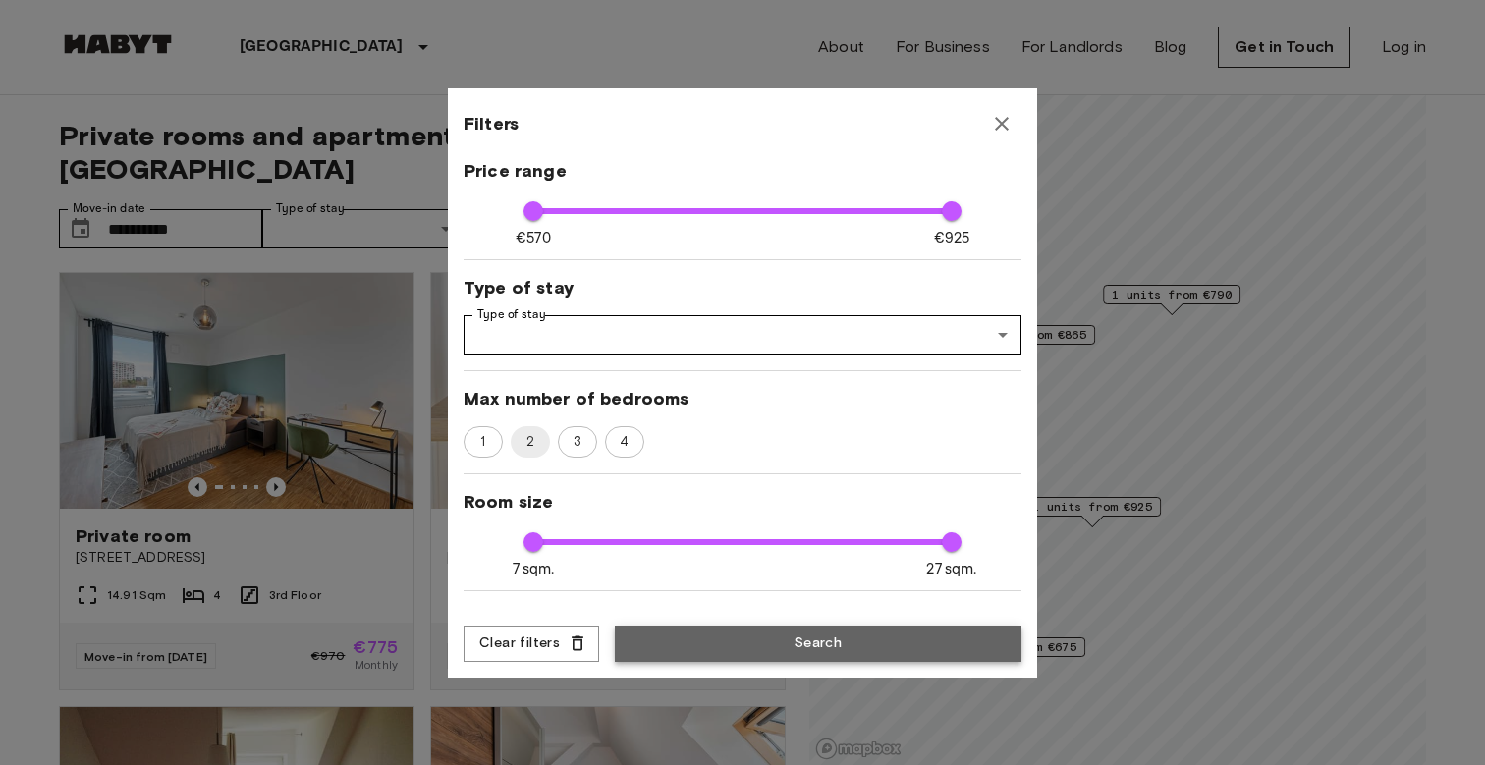
click at [684, 647] on button "Search" at bounding box center [818, 644] width 407 height 36
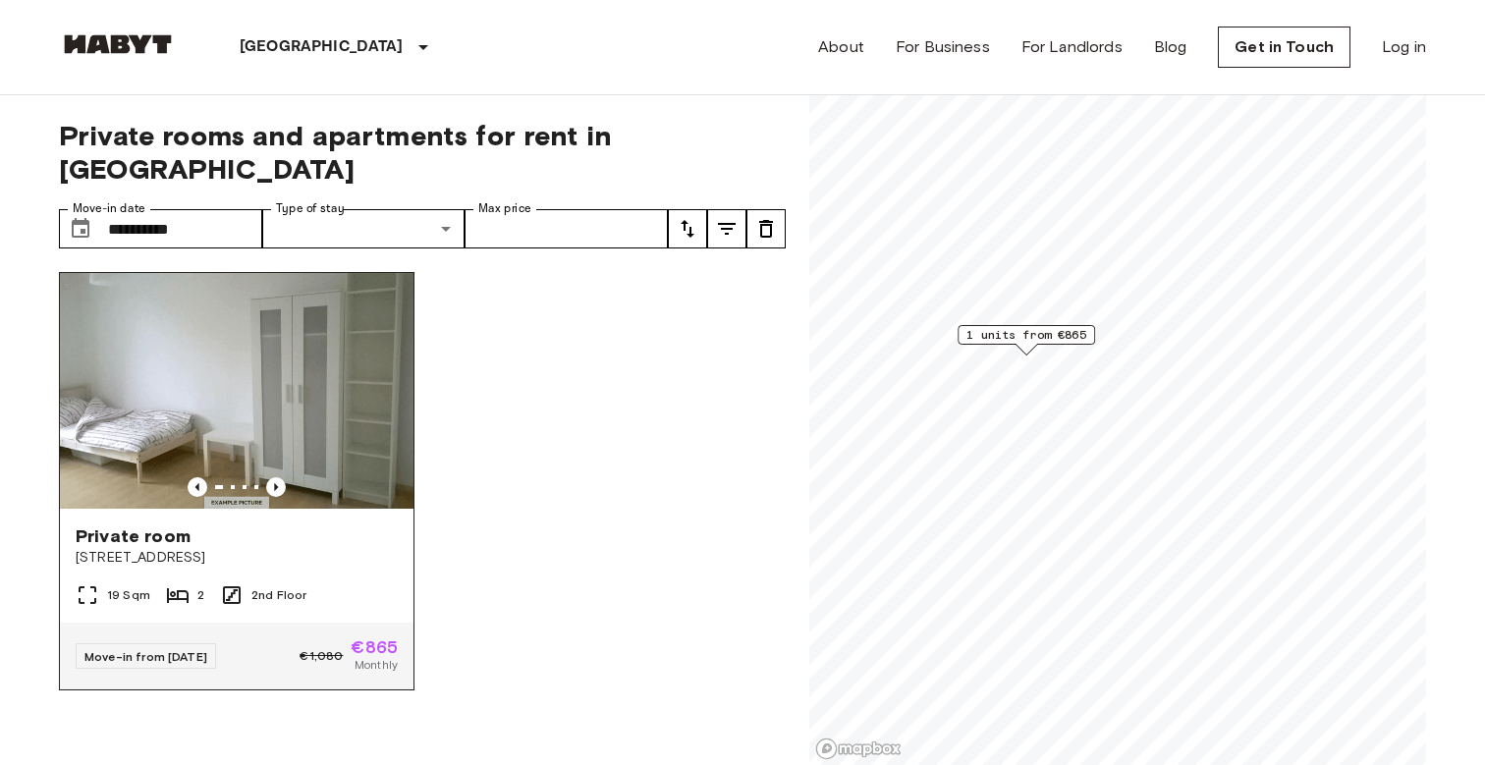
click at [299, 409] on img at bounding box center [237, 391] width 354 height 236
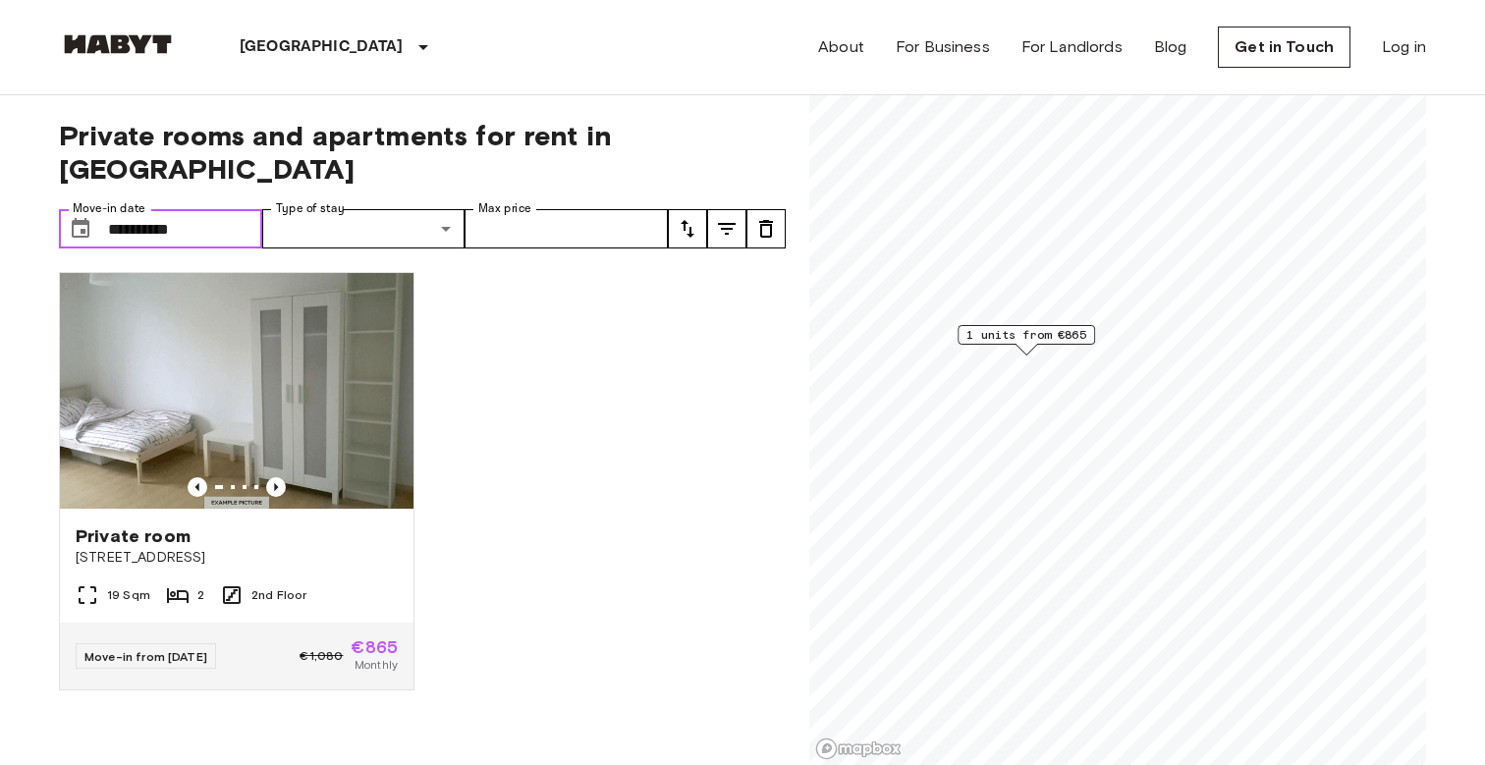
click at [211, 209] on input "**********" at bounding box center [185, 228] width 154 height 39
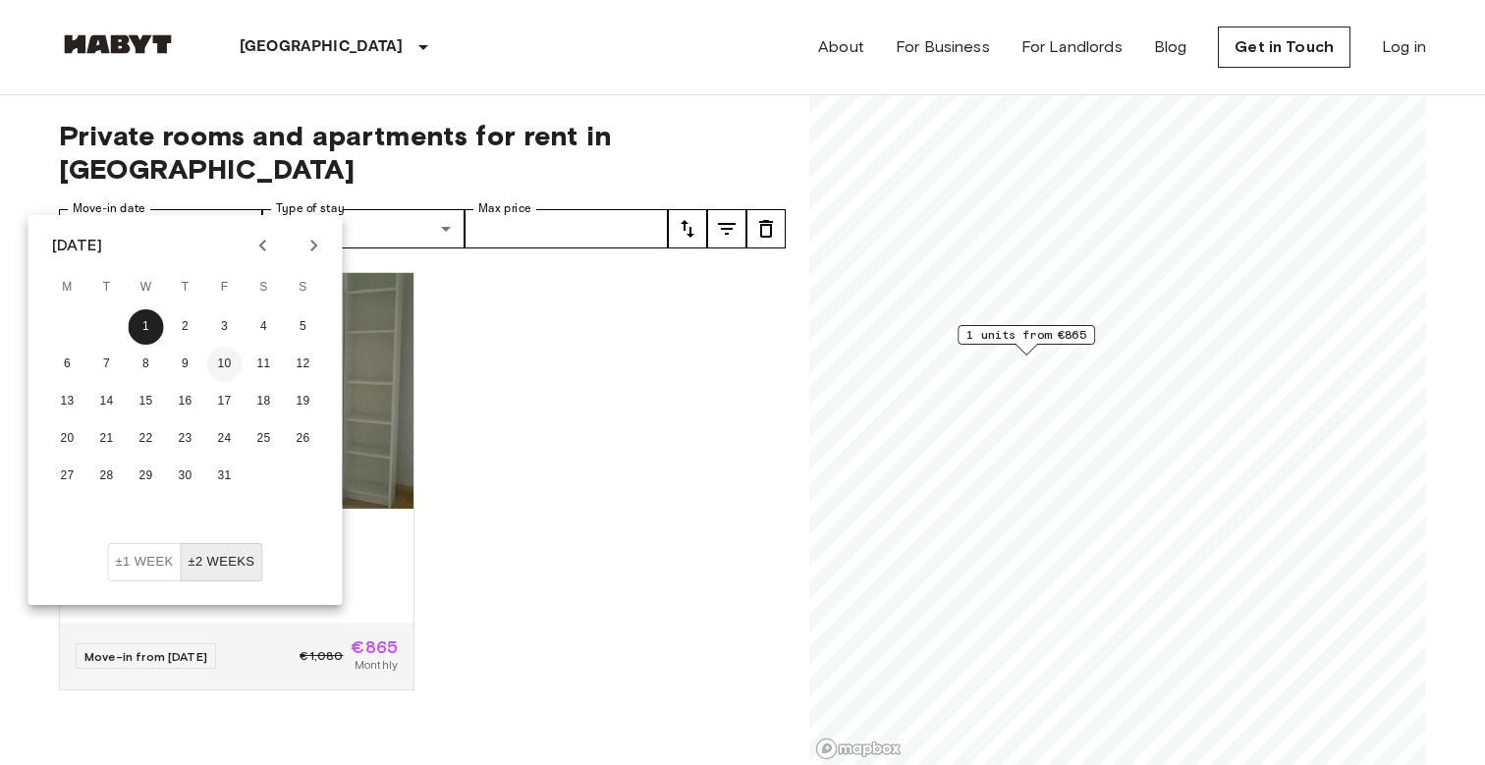
click at [218, 379] on button "10" at bounding box center [224, 364] width 35 height 35
type input "**********"
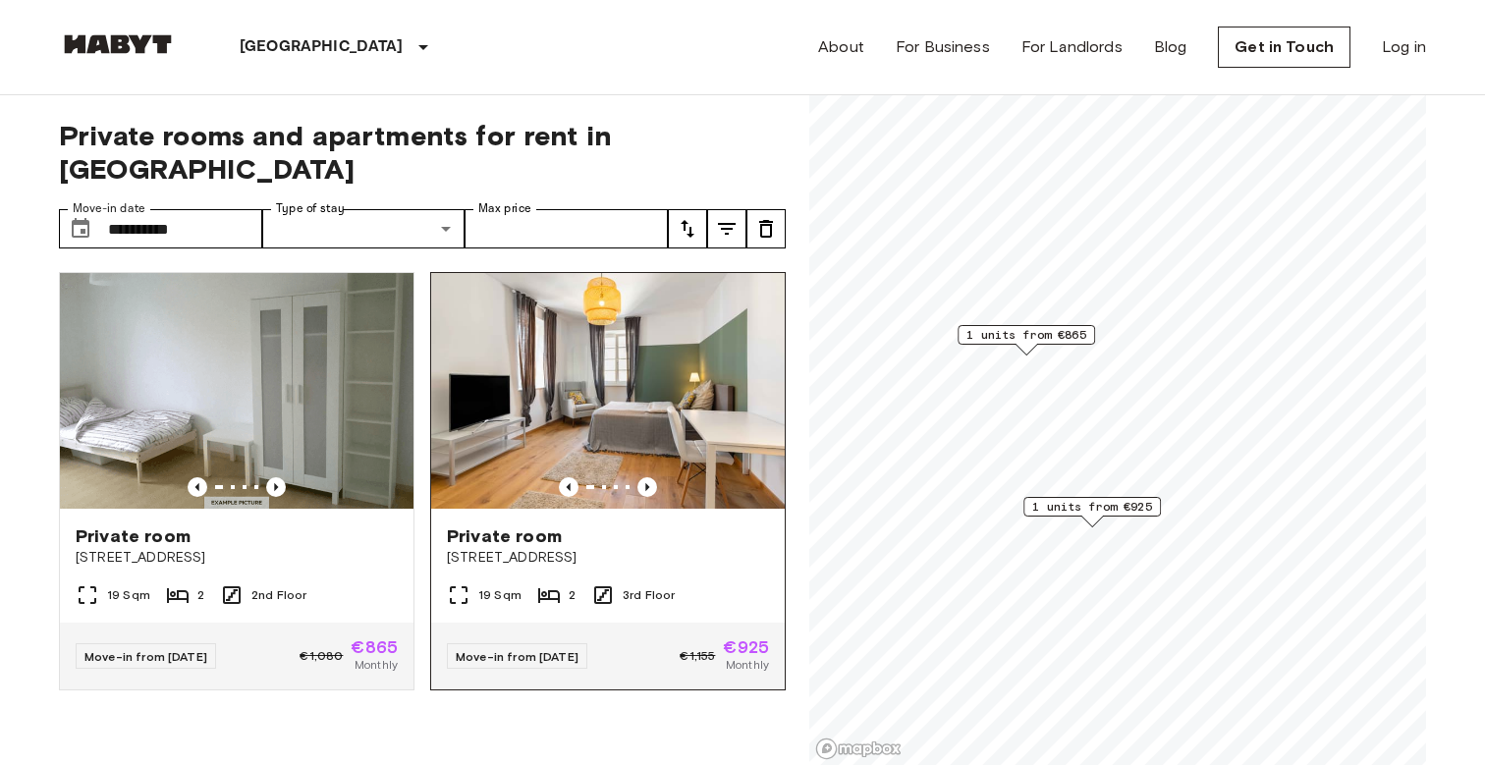
click at [711, 548] on span "[STREET_ADDRESS]" at bounding box center [608, 558] width 322 height 20
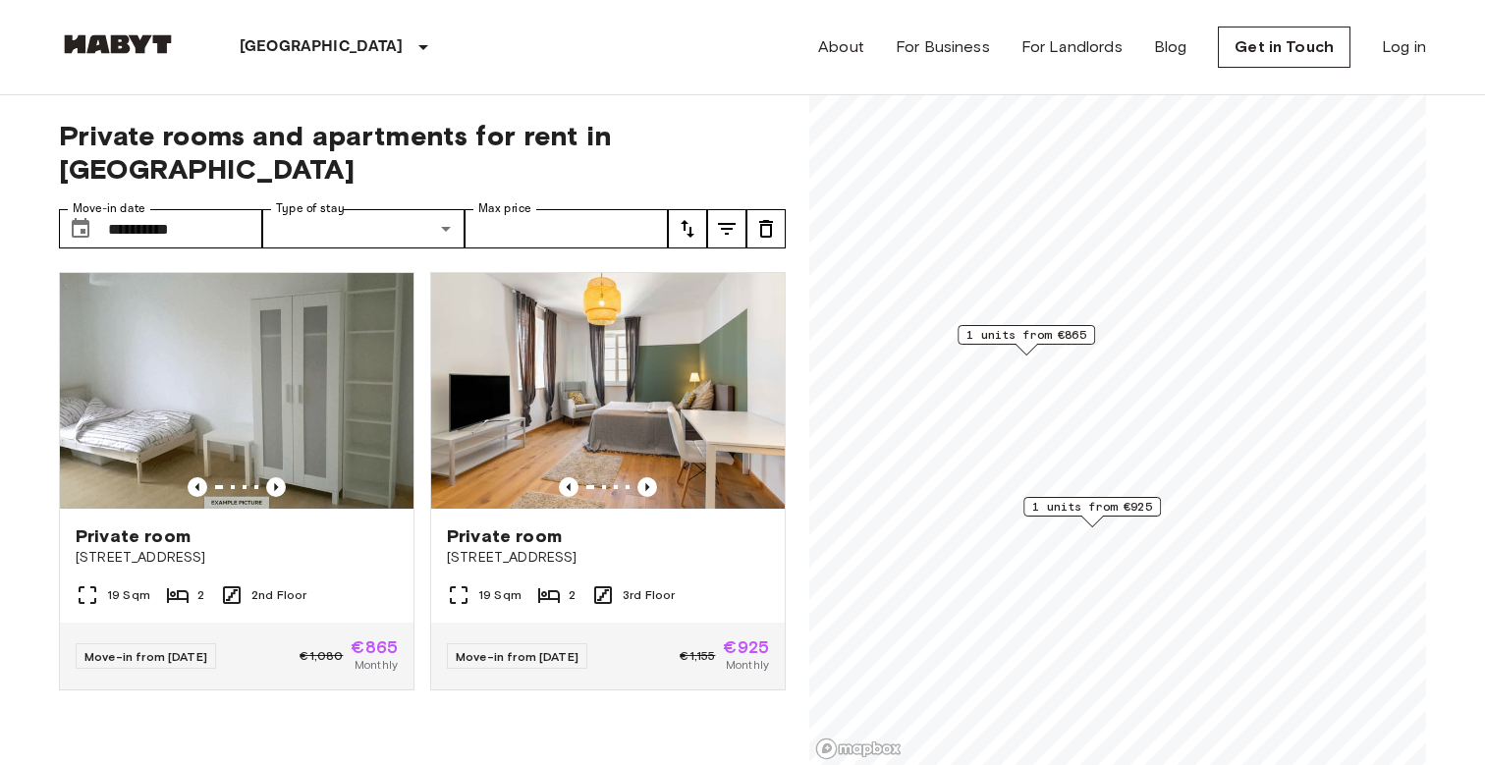
click at [720, 214] on button "tune" at bounding box center [726, 228] width 39 height 39
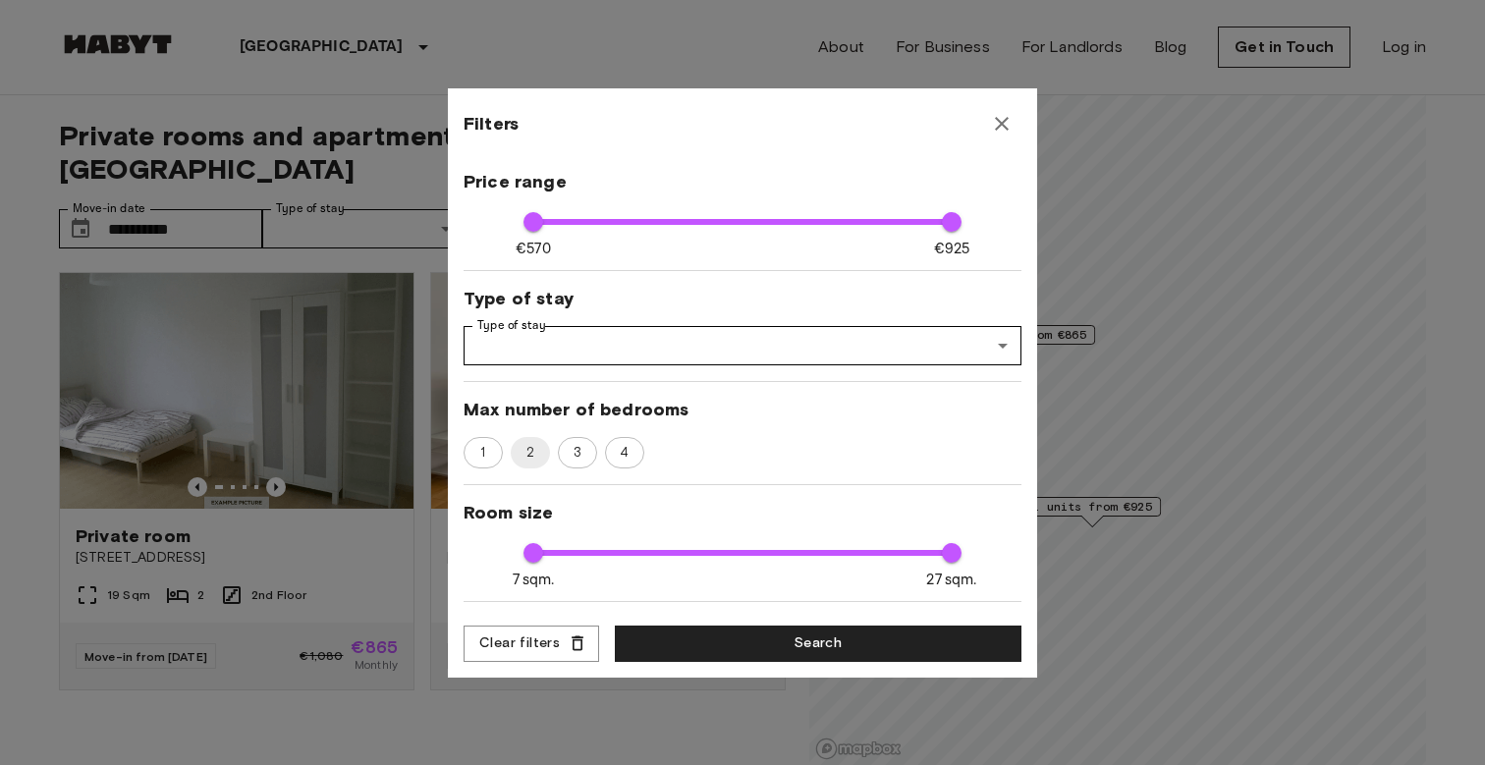
scroll to position [120, 0]
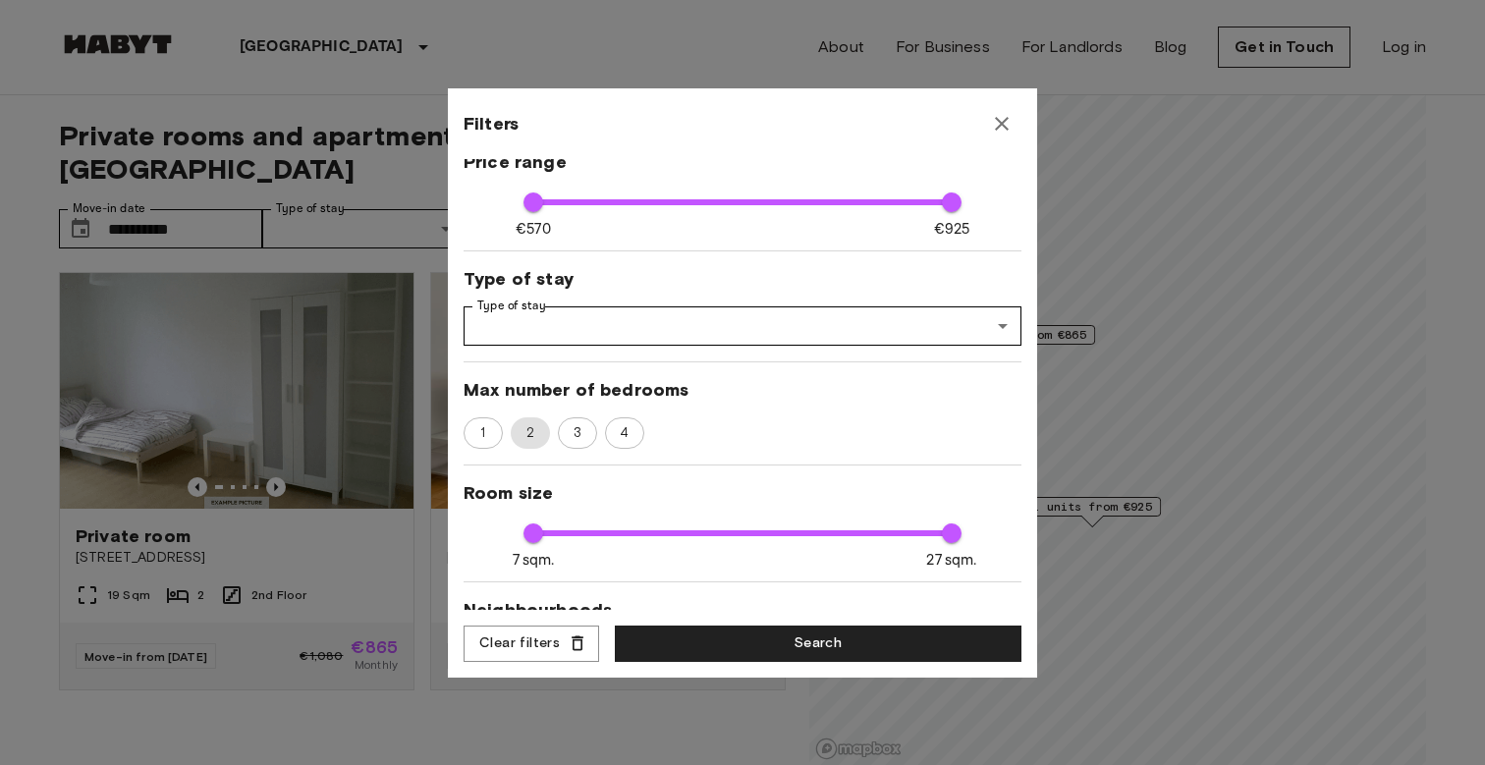
click at [536, 435] on span "2" at bounding box center [530, 433] width 31 height 20
type input "***"
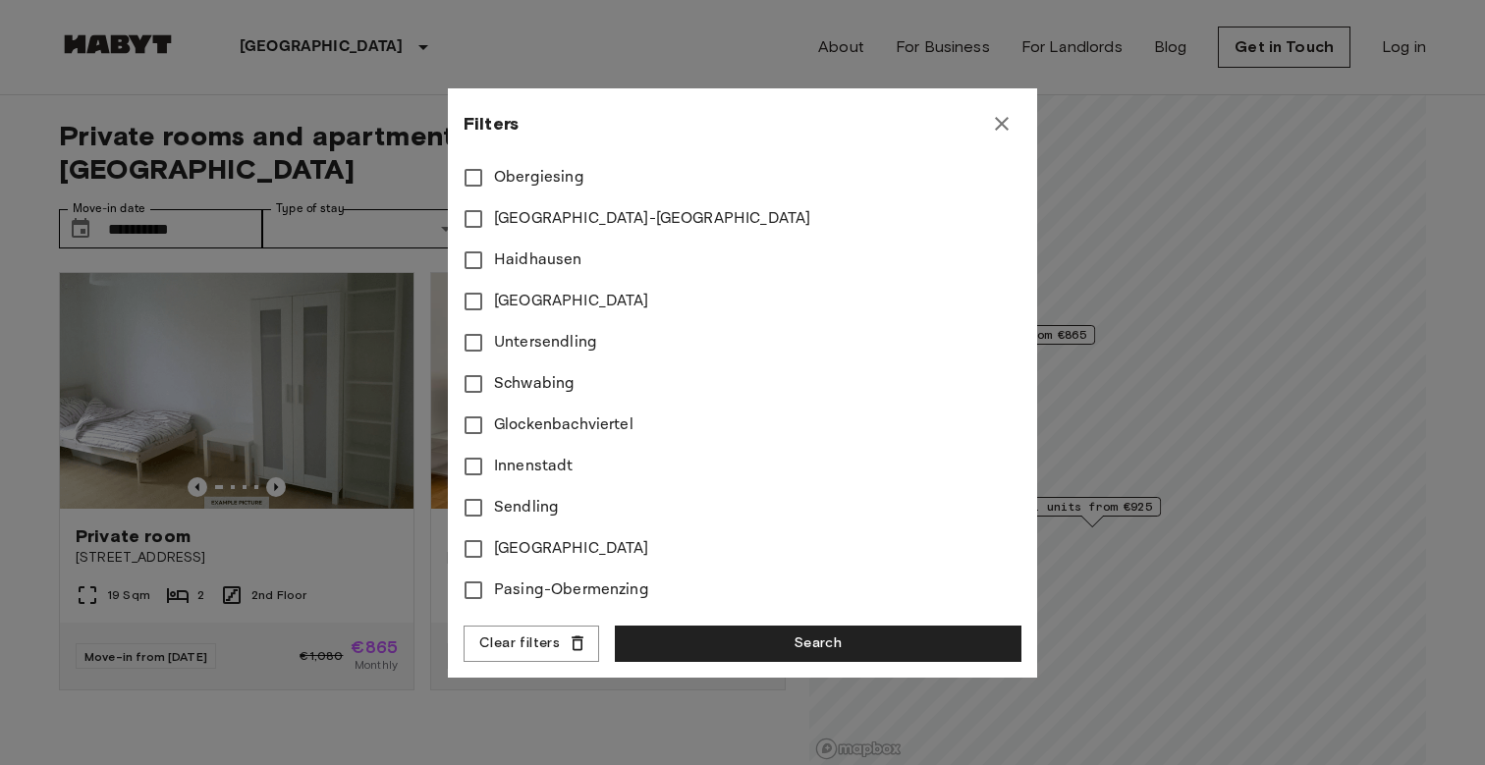
scroll to position [666, 0]
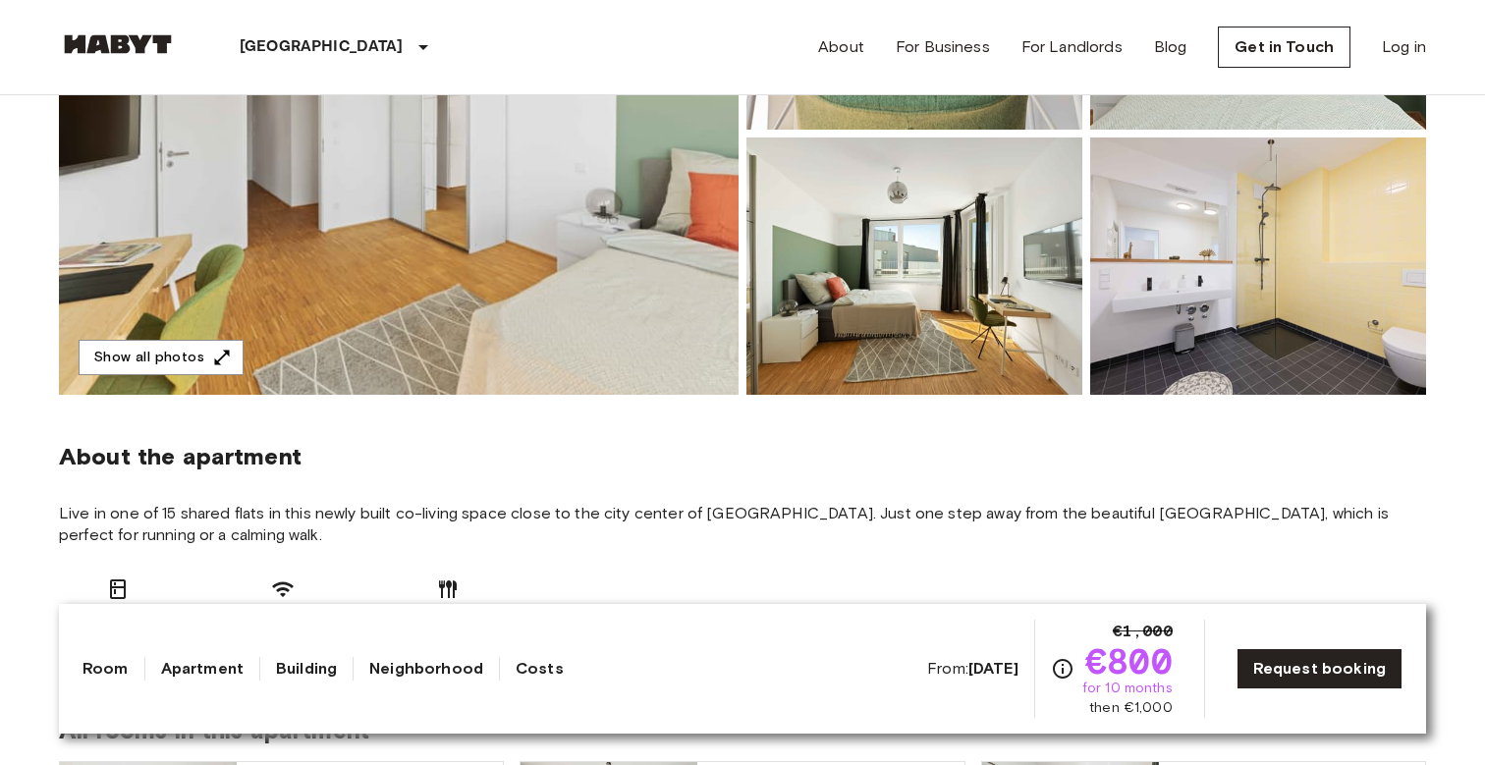
scroll to position [341, 0]
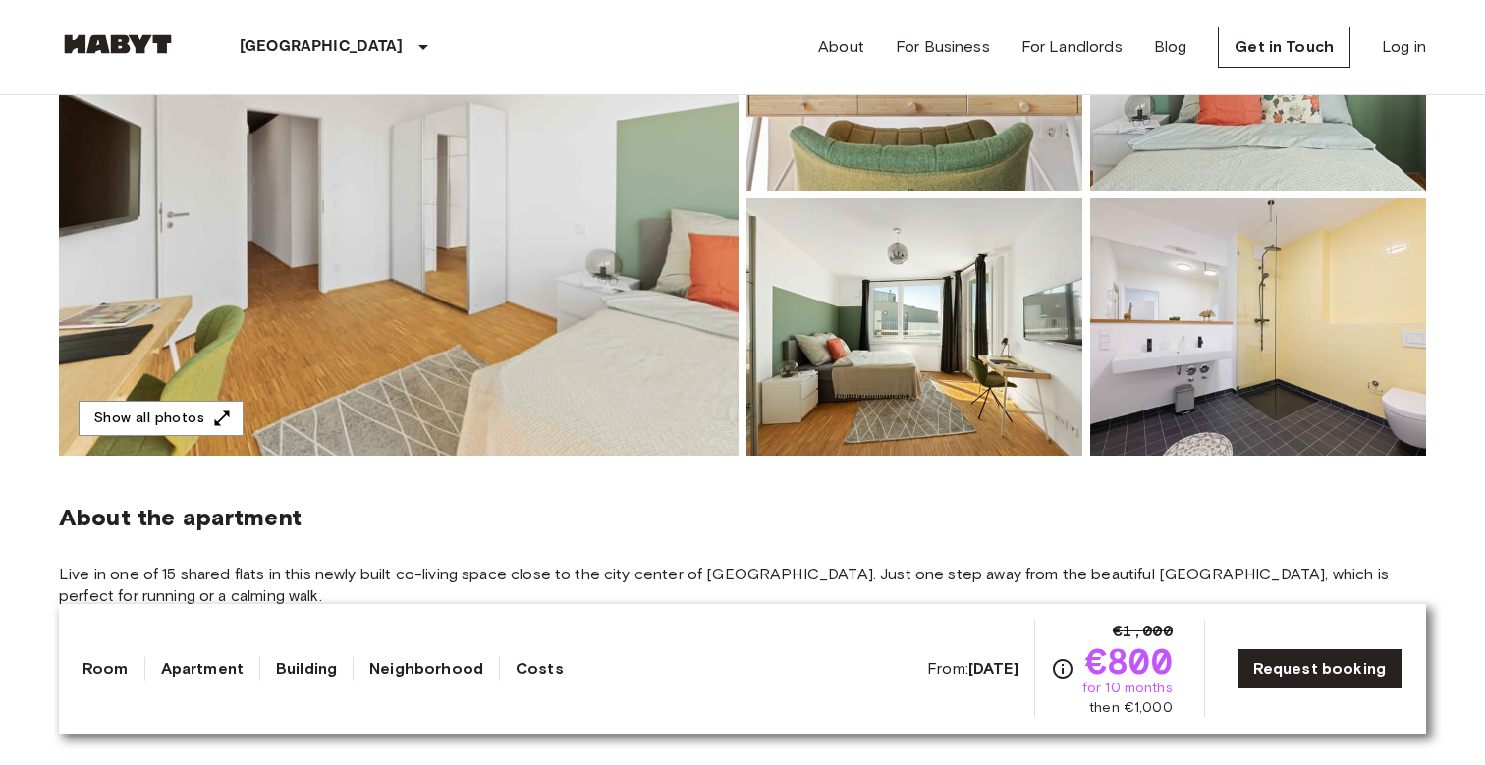
click at [673, 215] on img at bounding box center [399, 194] width 680 height 523
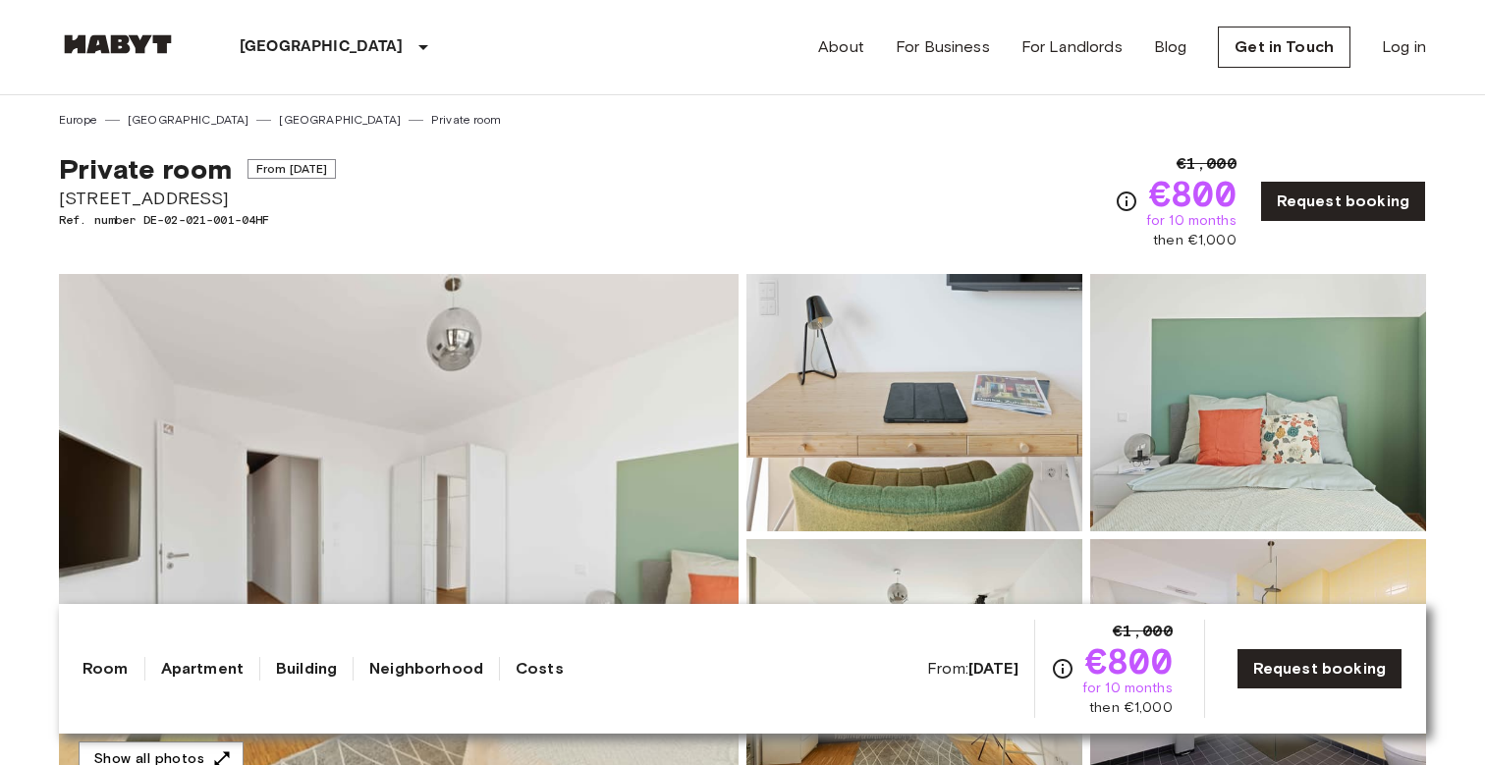
scroll to position [0, 0]
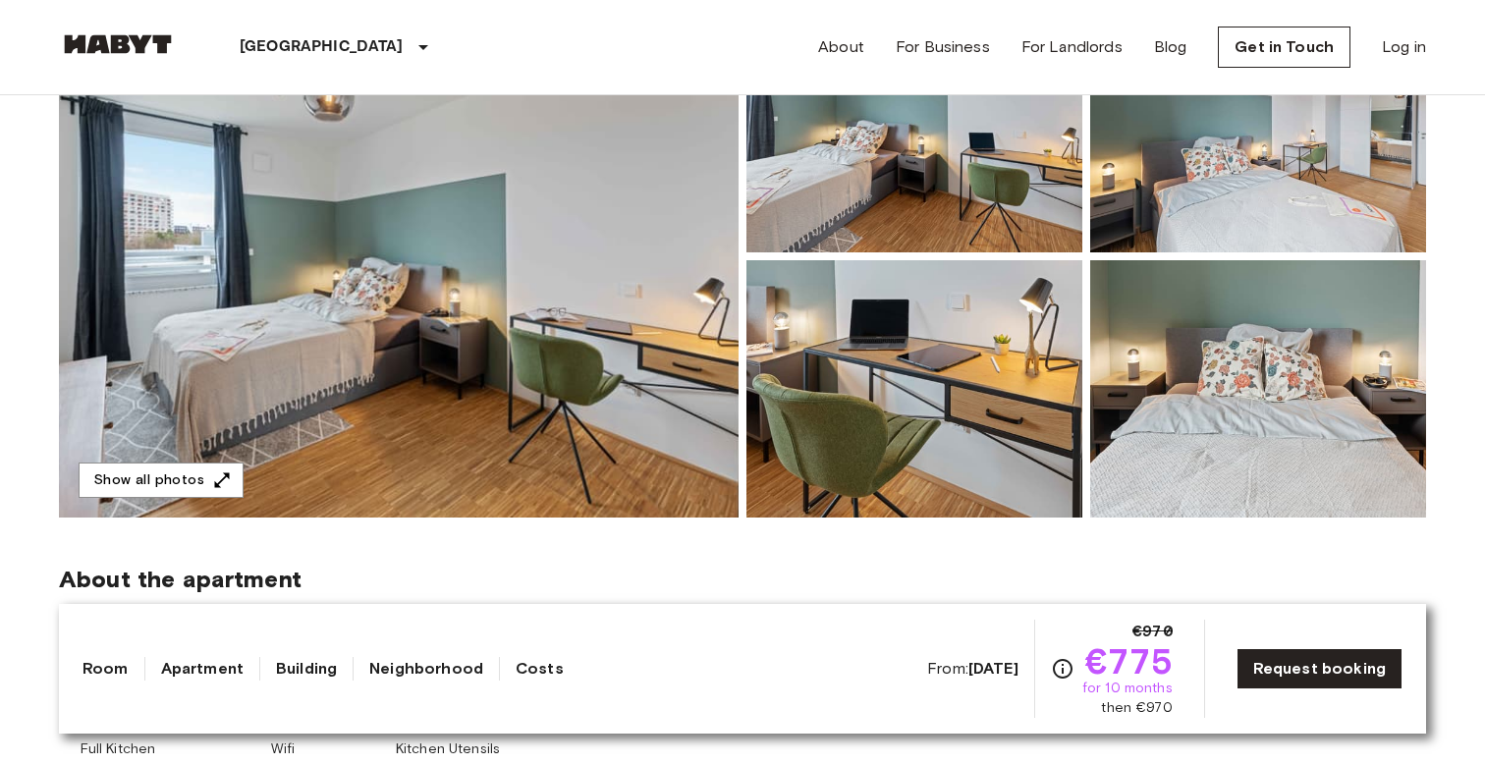
scroll to position [258, 0]
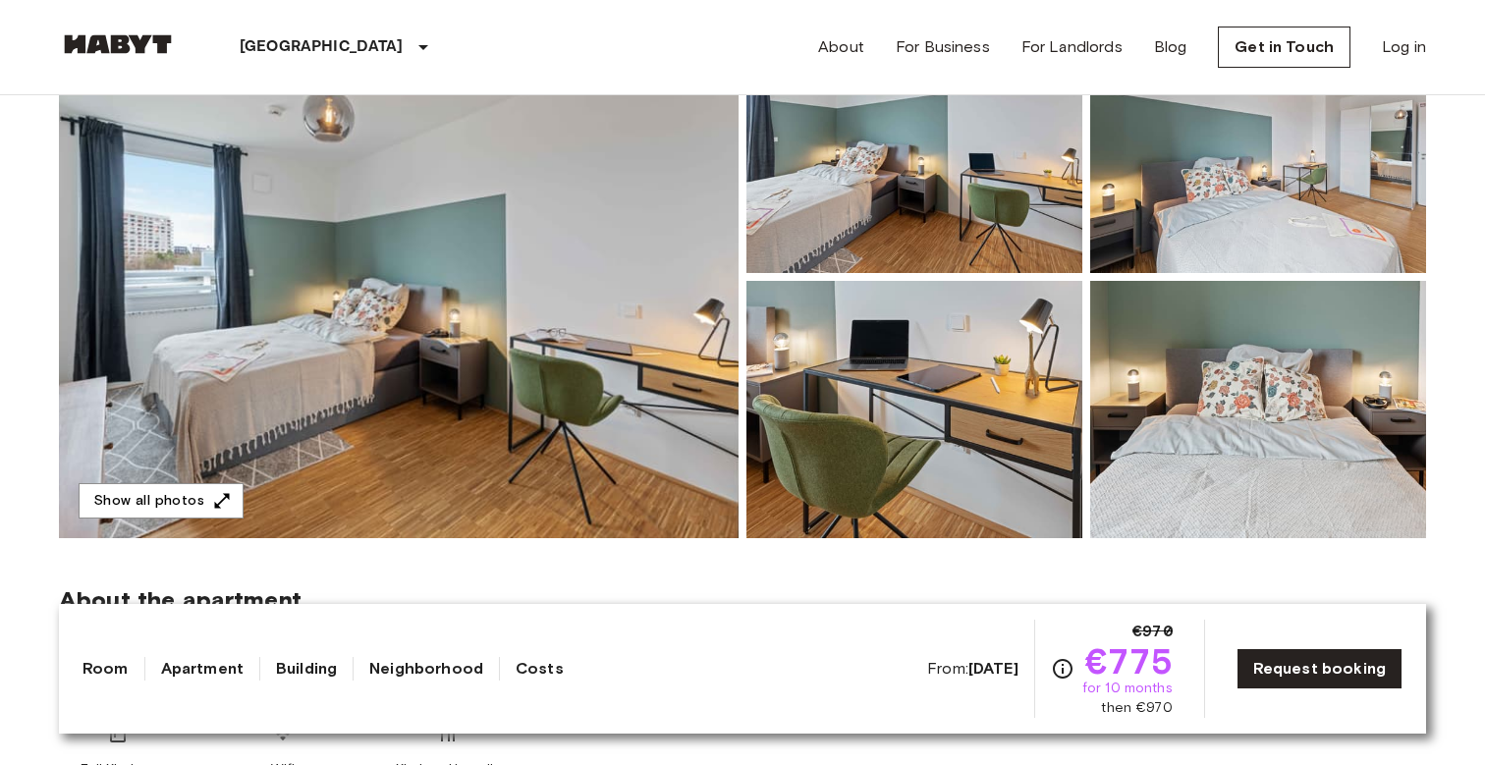
click at [629, 337] on img at bounding box center [399, 277] width 680 height 523
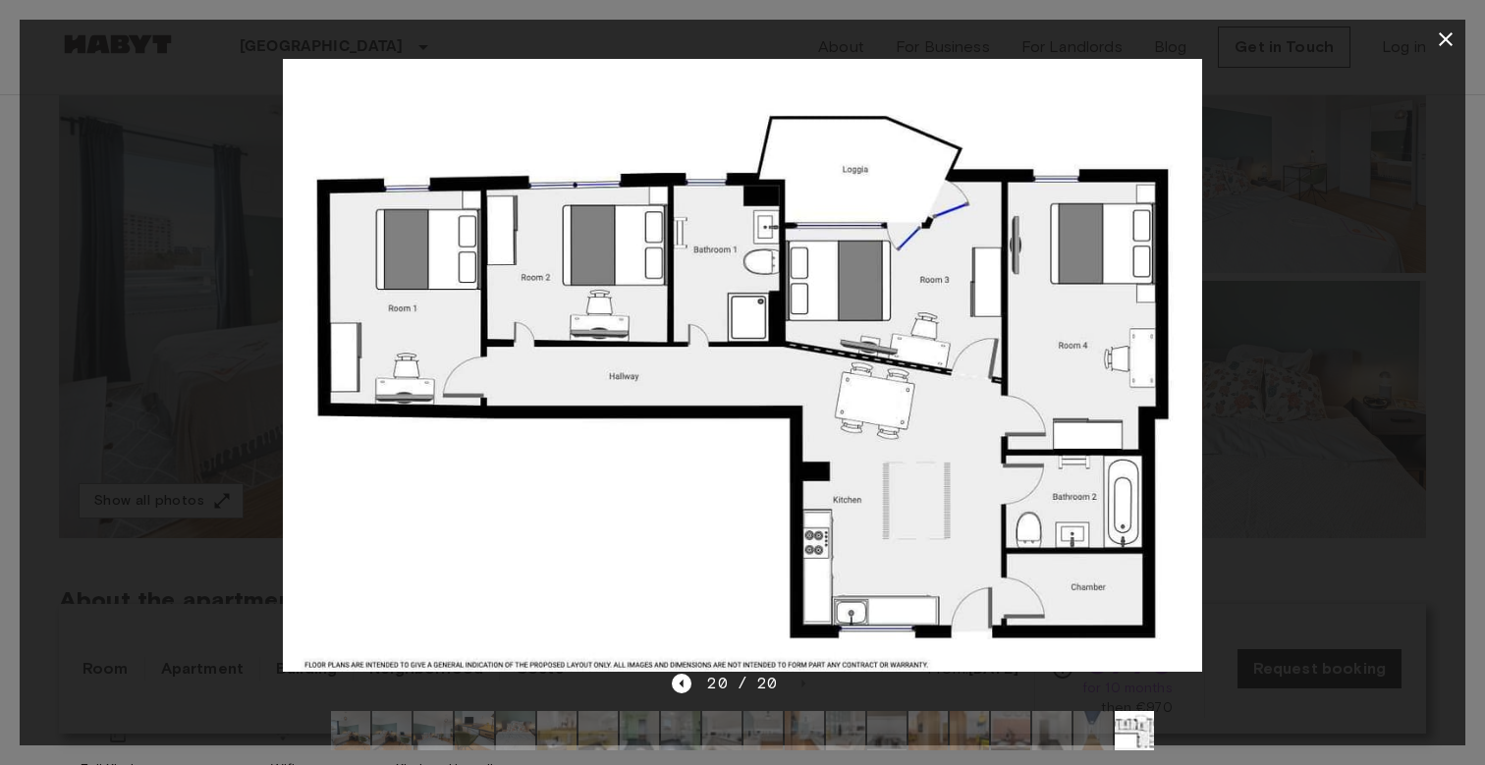
click at [1347, 327] on div at bounding box center [743, 365] width 1446 height 613
click at [1449, 30] on icon "button" at bounding box center [1446, 40] width 24 height 24
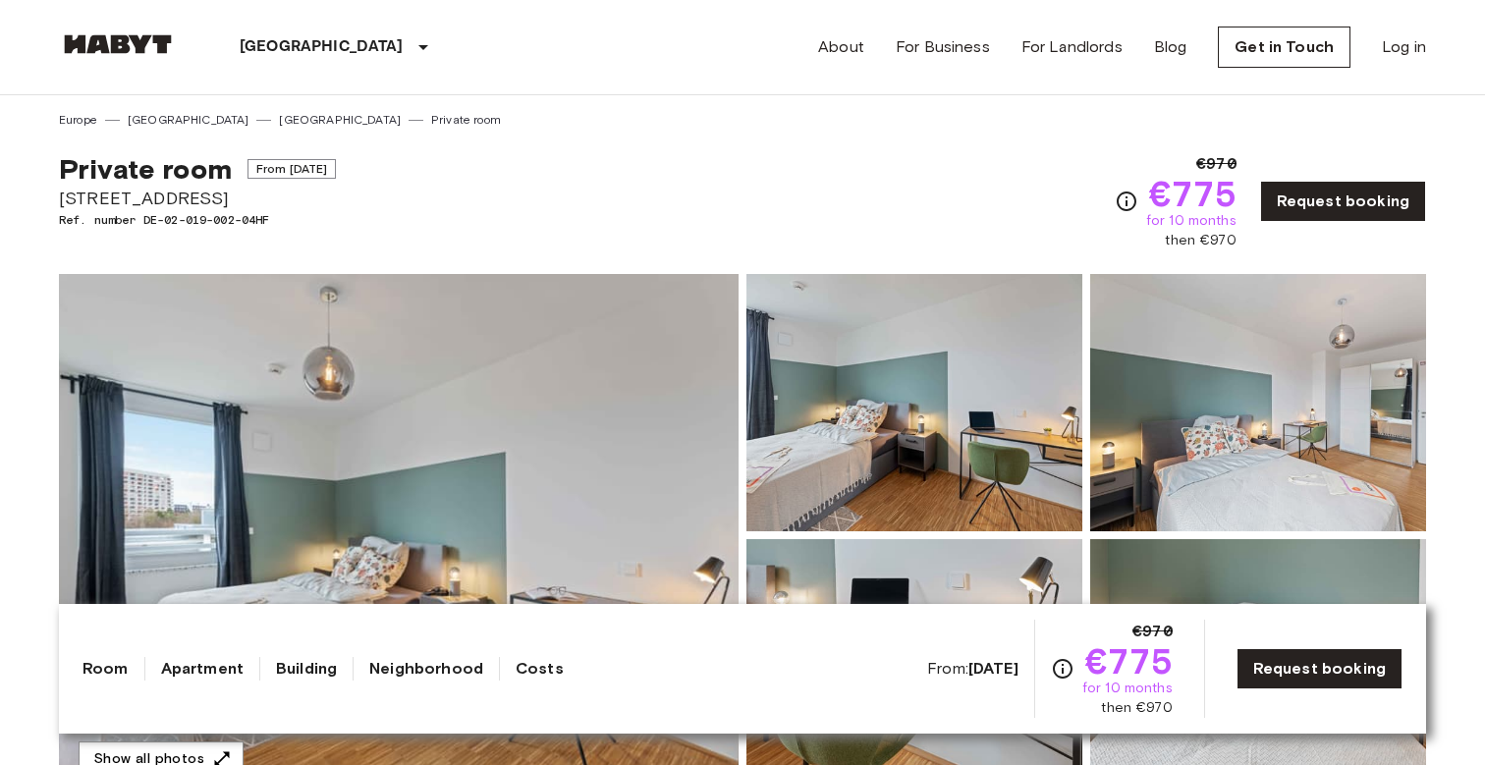
scroll to position [0, 0]
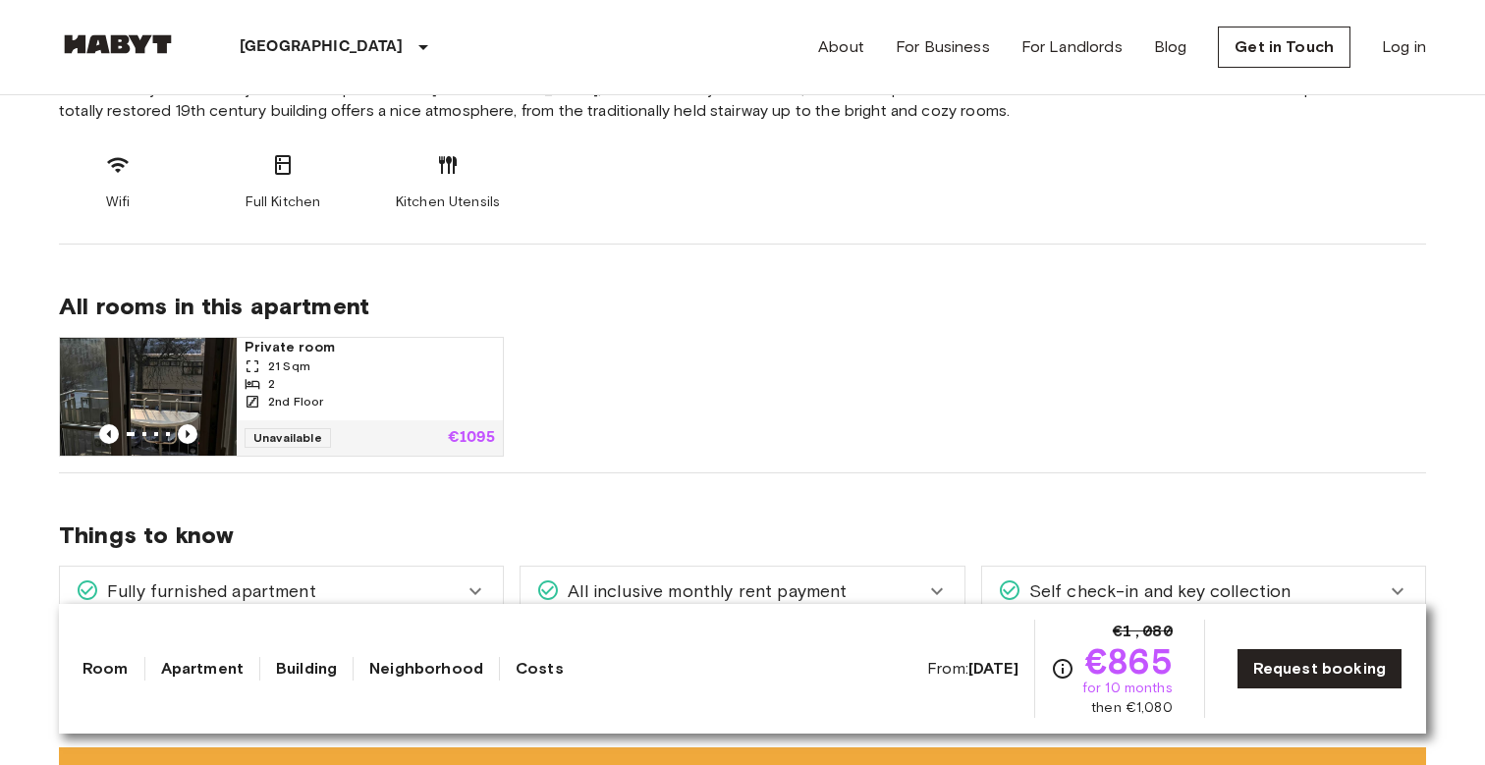
scroll to position [1318, 0]
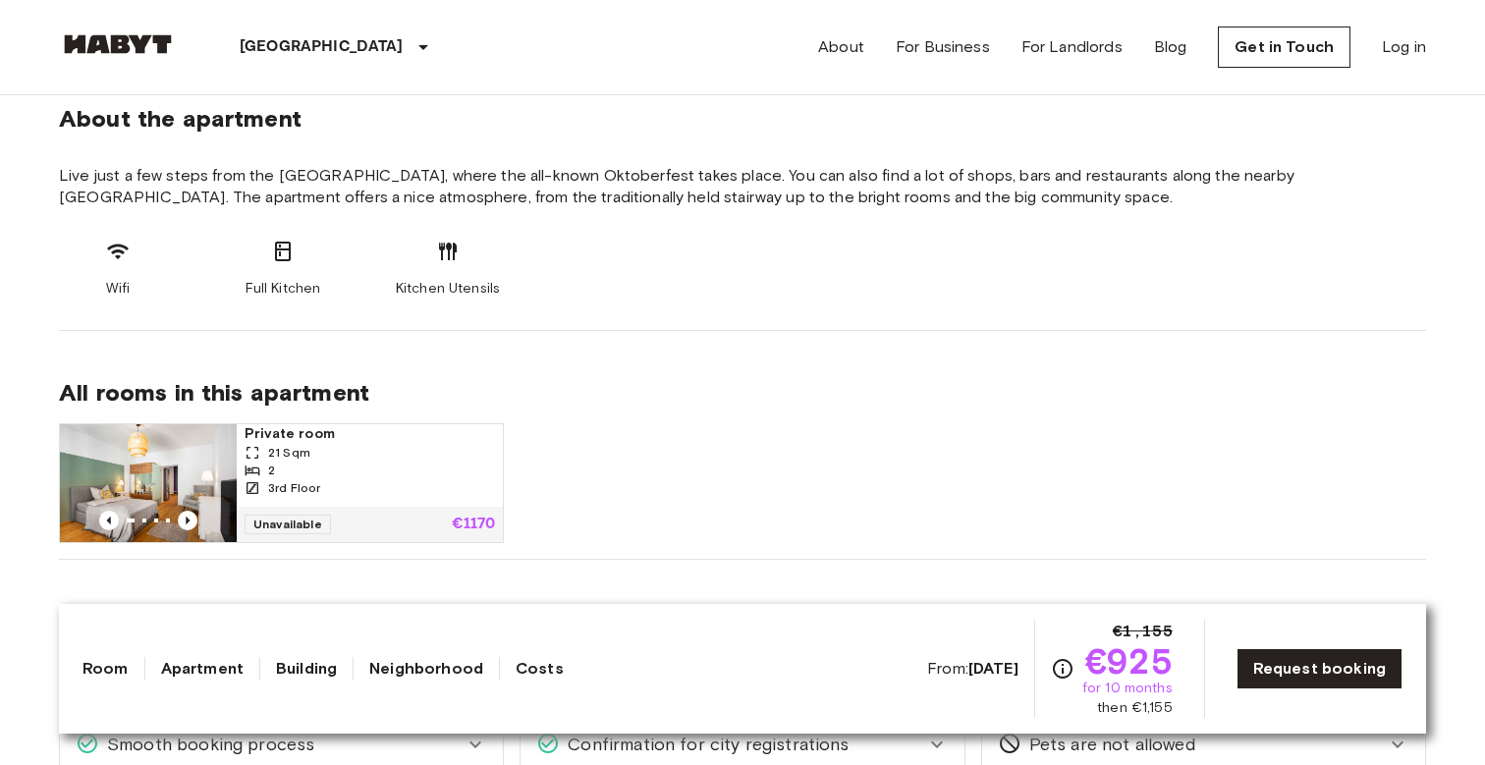
scroll to position [743, 0]
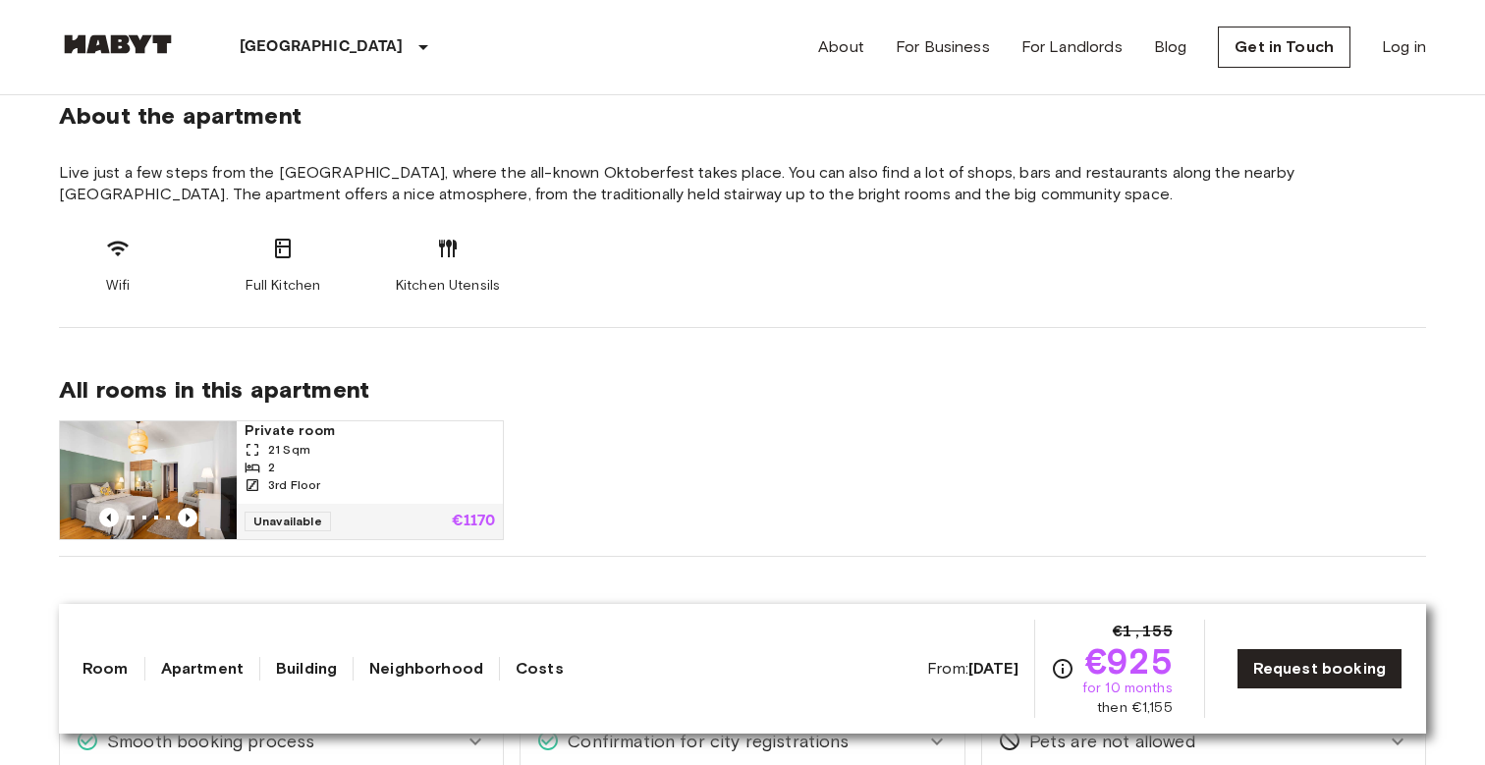
click at [393, 445] on div "21 Sqm" at bounding box center [370, 450] width 250 height 18
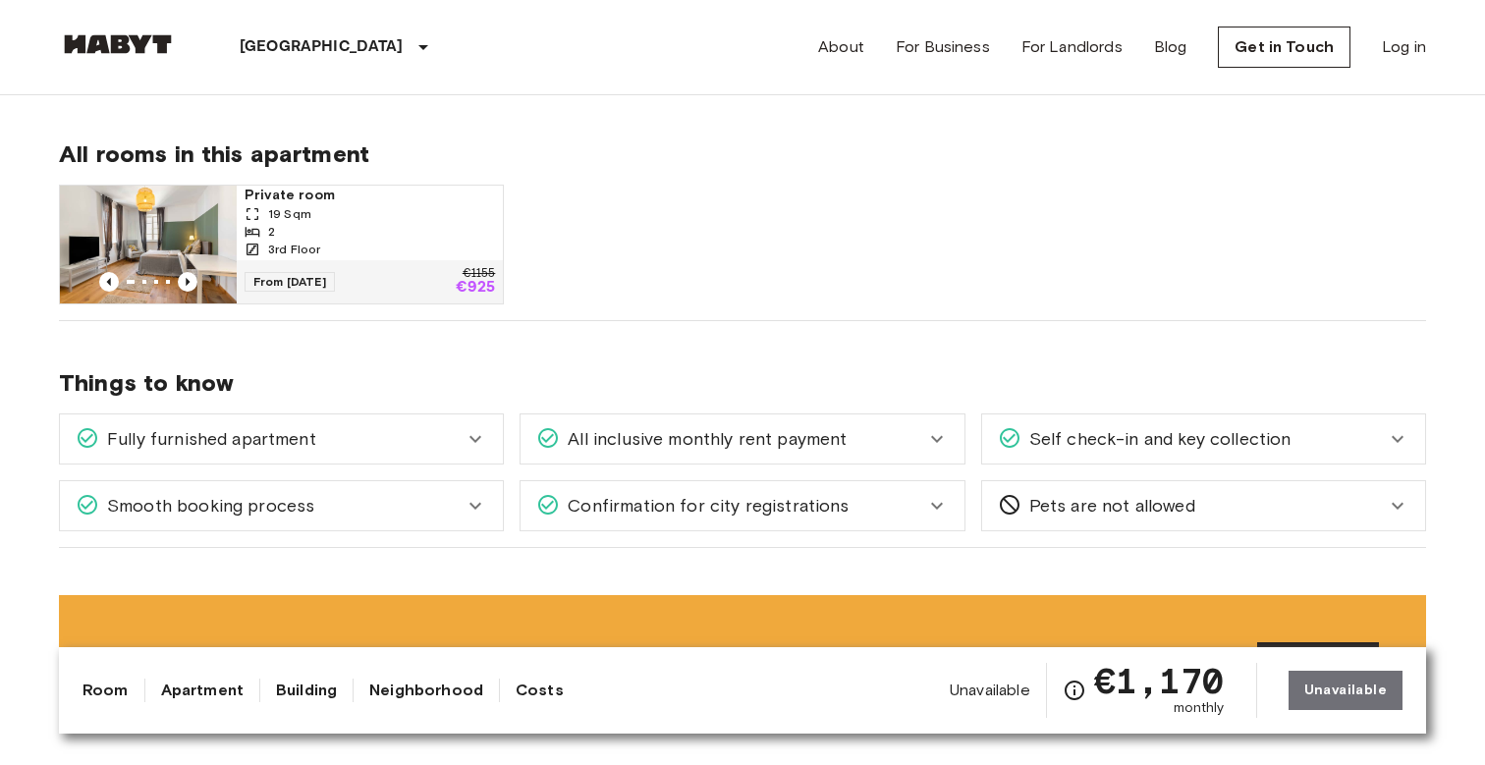
scroll to position [781, 0]
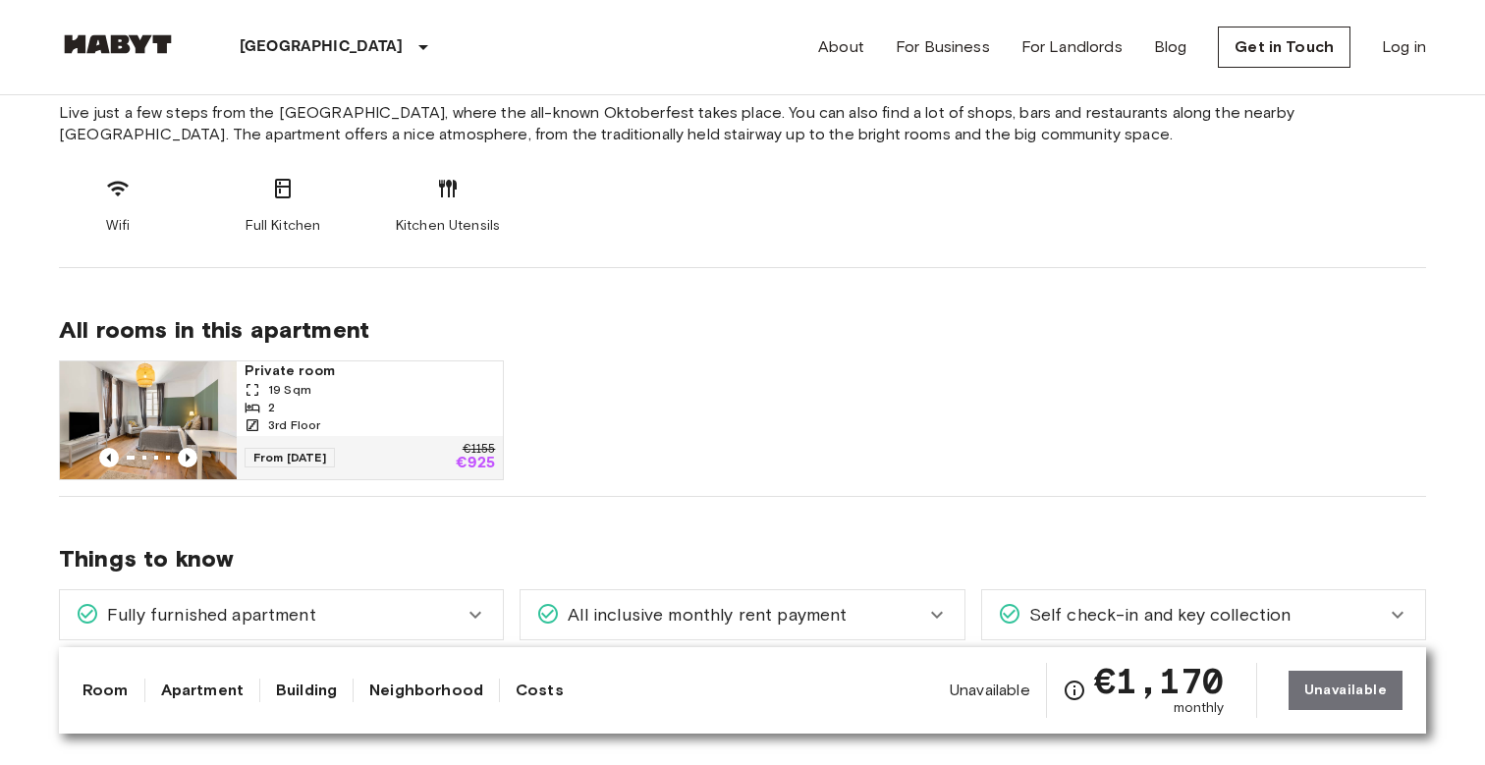
click at [373, 391] on div "19 Sqm" at bounding box center [370, 390] width 250 height 18
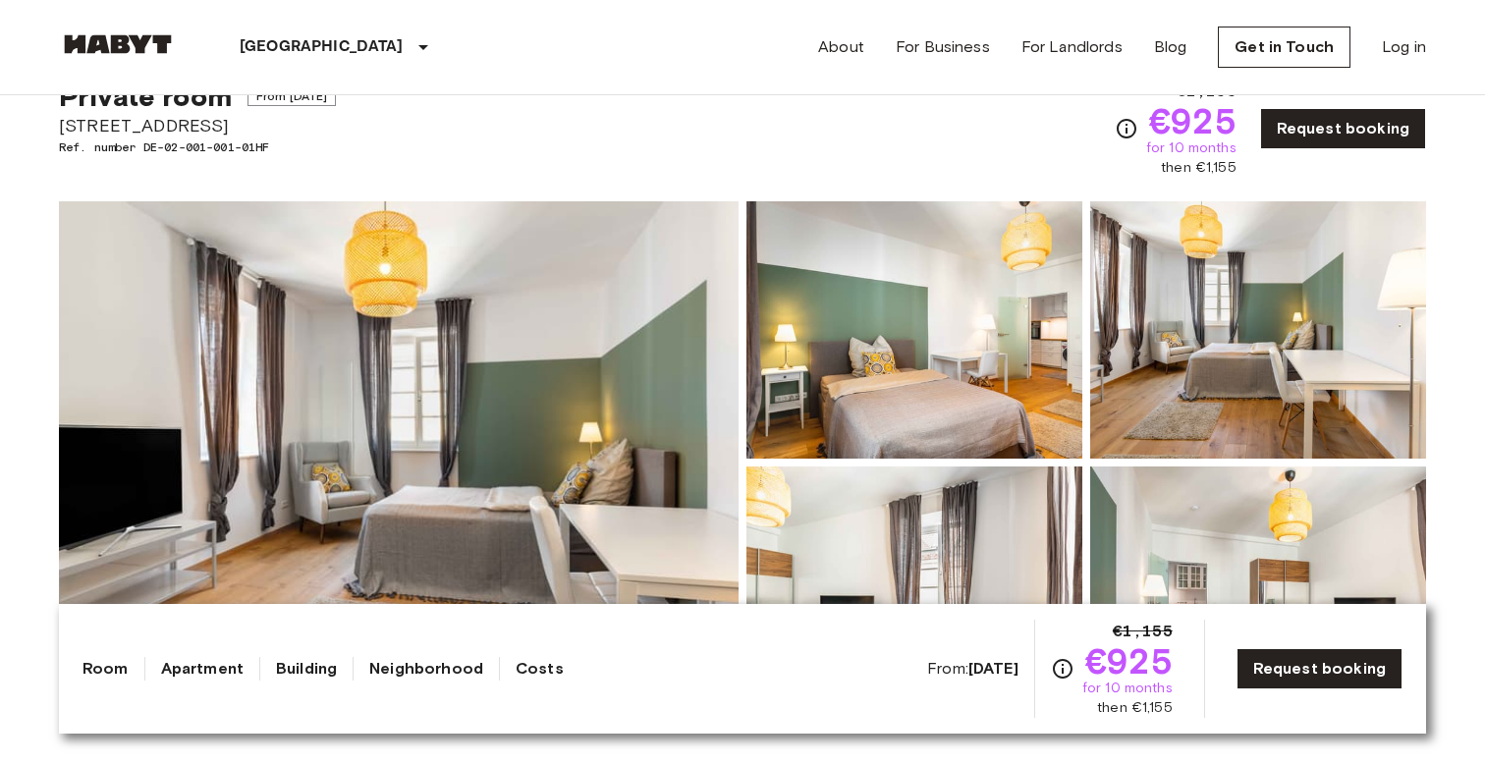
scroll to position [100, 0]
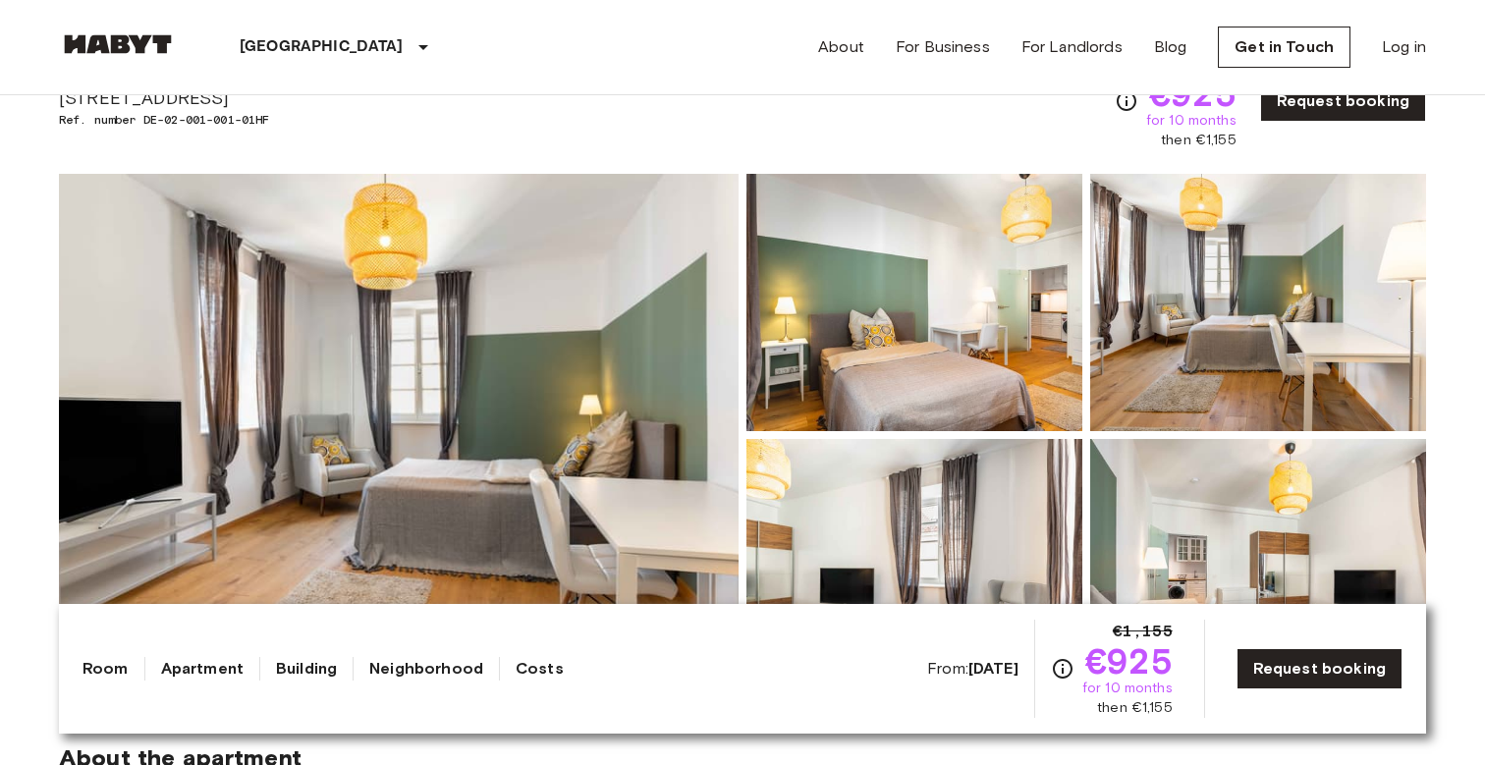
click at [492, 396] on img at bounding box center [399, 435] width 680 height 523
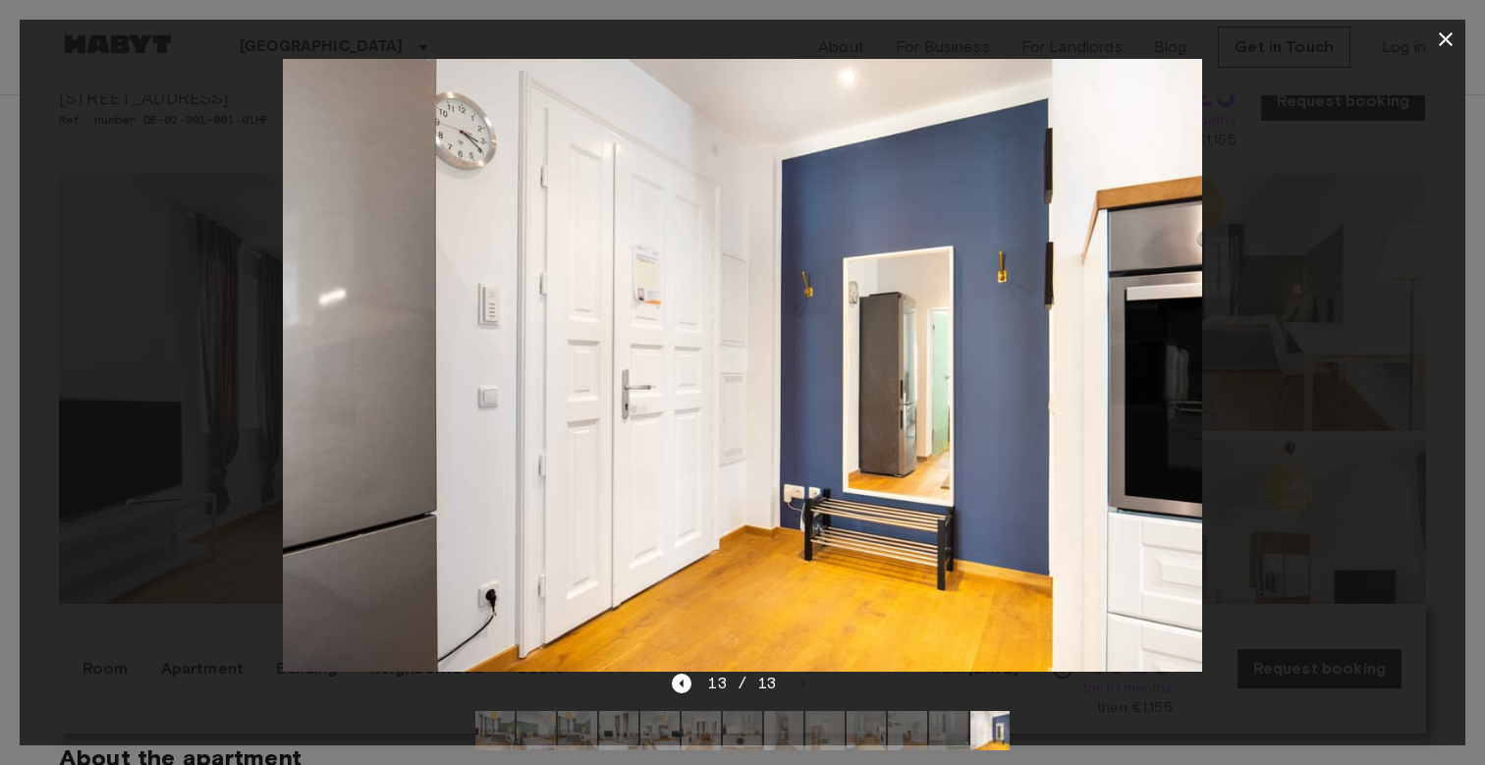
click at [1356, 123] on div at bounding box center [743, 365] width 1446 height 613
click at [1437, 42] on icon "button" at bounding box center [1446, 40] width 24 height 24
